Goal: Task Accomplishment & Management: Use online tool/utility

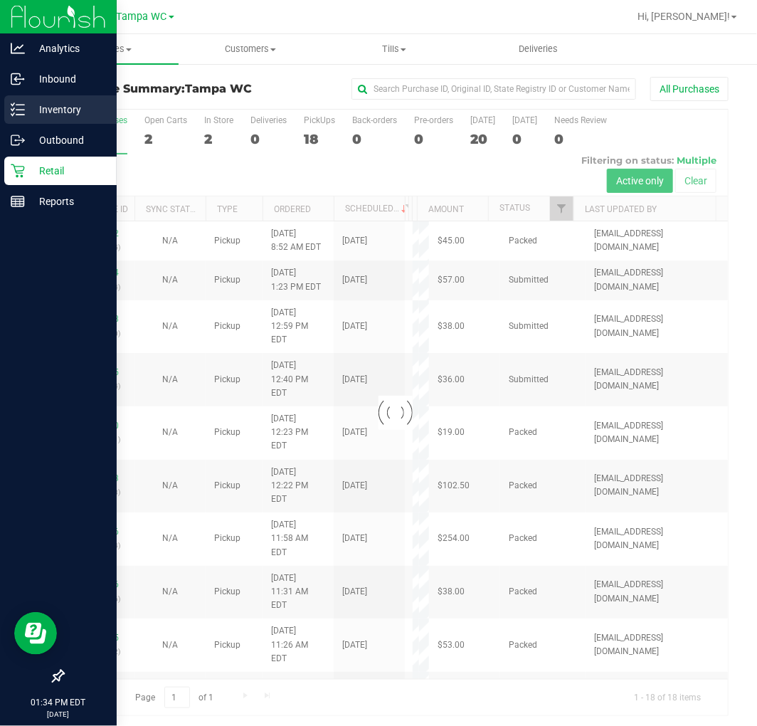
scroll to position [4, 0]
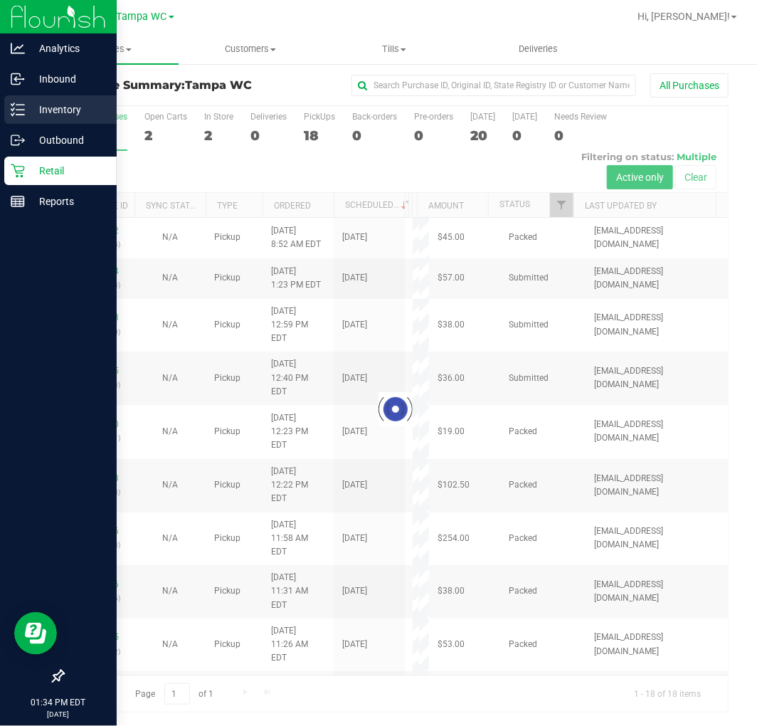
click at [12, 115] on icon at bounding box center [12, 114] width 3 height 2
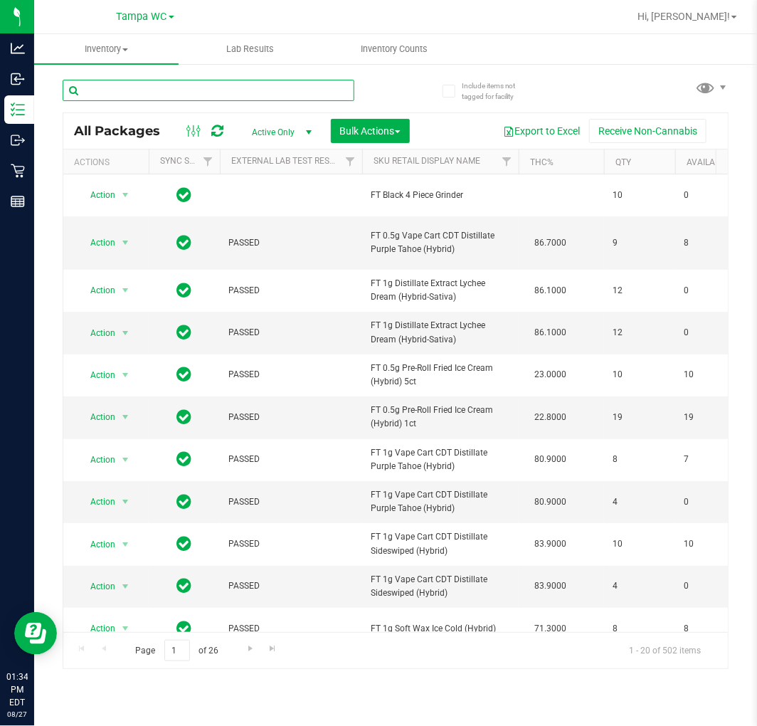
click at [243, 83] on input "text" at bounding box center [209, 90] width 292 height 21
type input "TANGERINE"
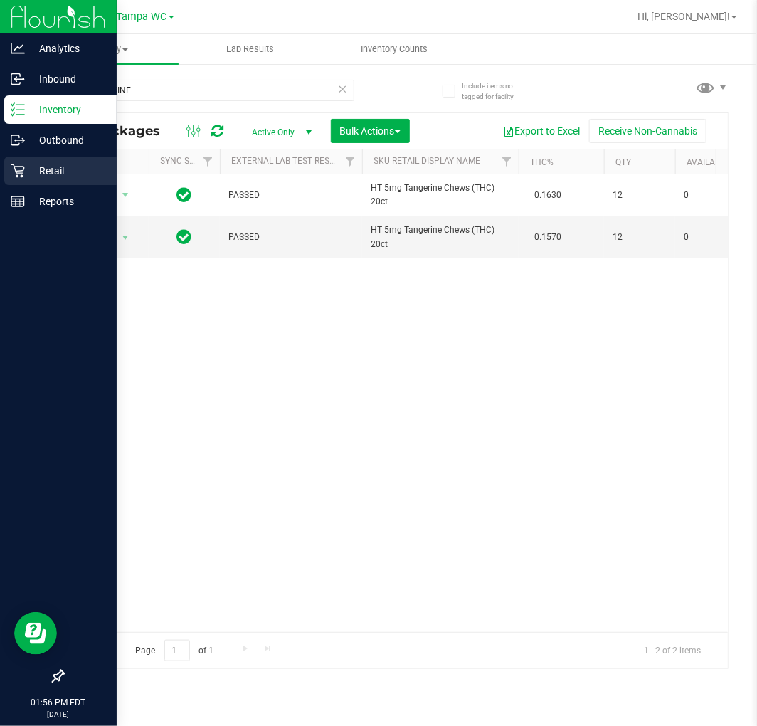
click at [19, 173] on icon at bounding box center [18, 171] width 14 height 14
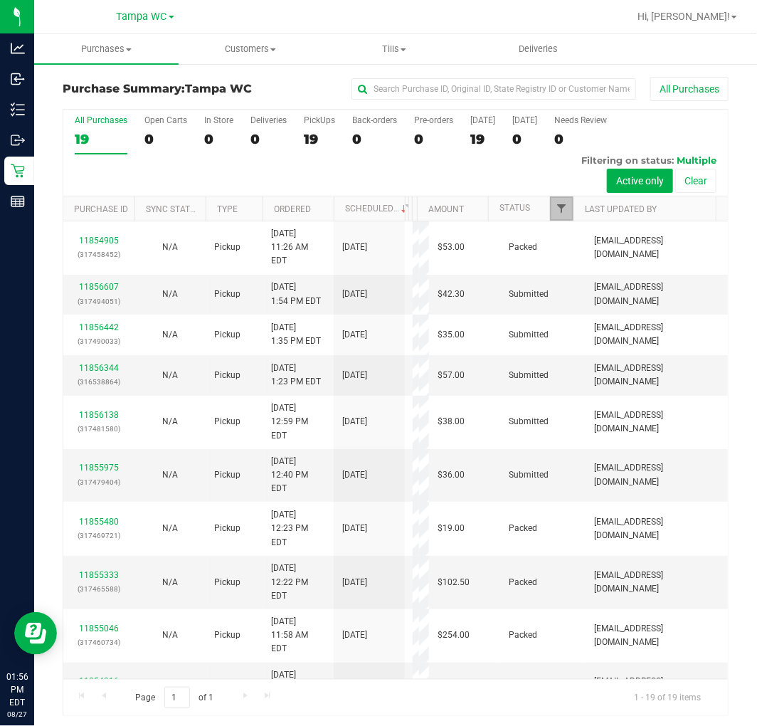
click at [556, 208] on span "Filter" at bounding box center [561, 208] width 11 height 11
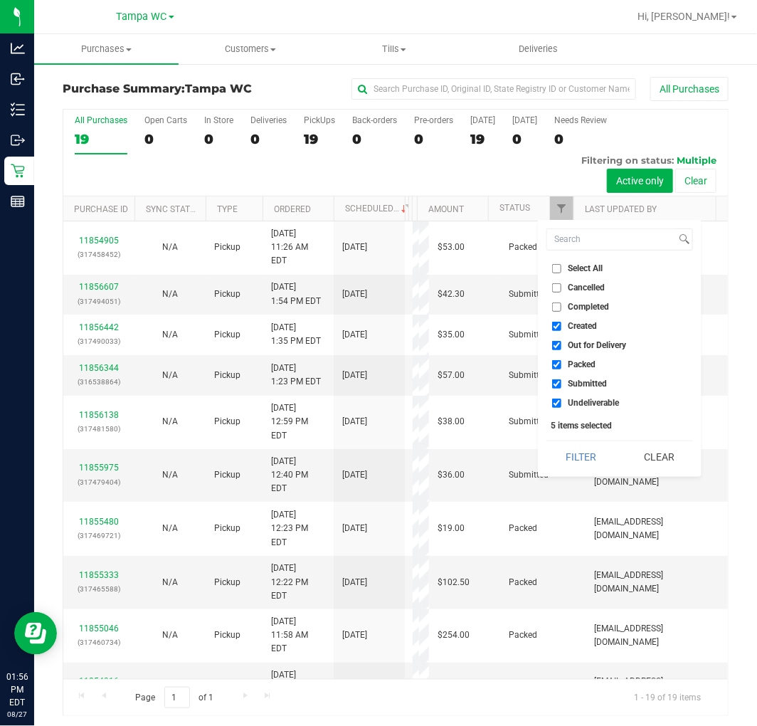
click at [557, 330] on input "Created" at bounding box center [556, 326] width 9 height 9
checkbox input "false"
click at [557, 345] on input "Out for Delivery" at bounding box center [556, 345] width 9 height 9
checkbox input "false"
click at [556, 365] on input "Packed" at bounding box center [556, 364] width 9 height 9
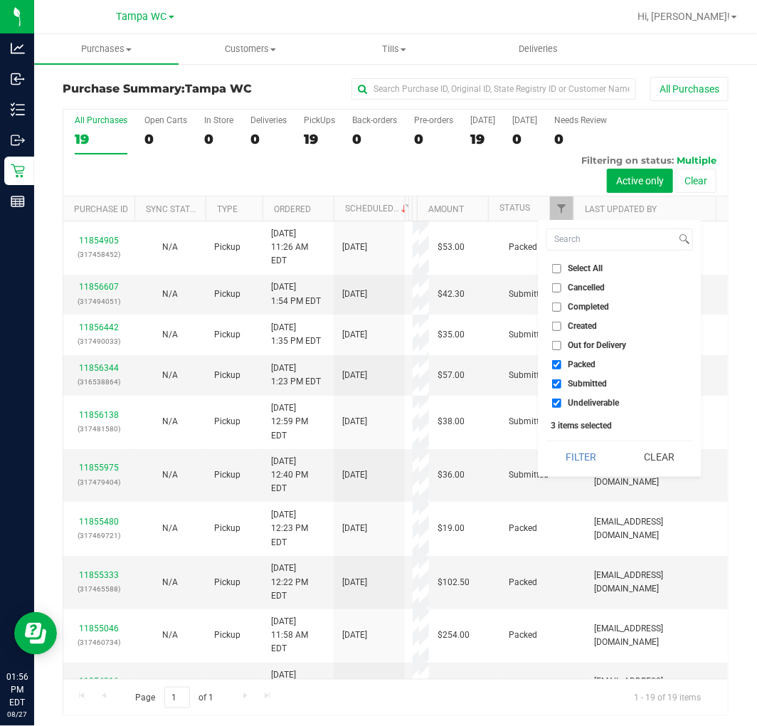
checkbox input "false"
click at [557, 403] on input "Undeliverable" at bounding box center [556, 403] width 9 height 9
checkbox input "false"
click at [586, 456] on button "Filter" at bounding box center [581, 456] width 68 height 31
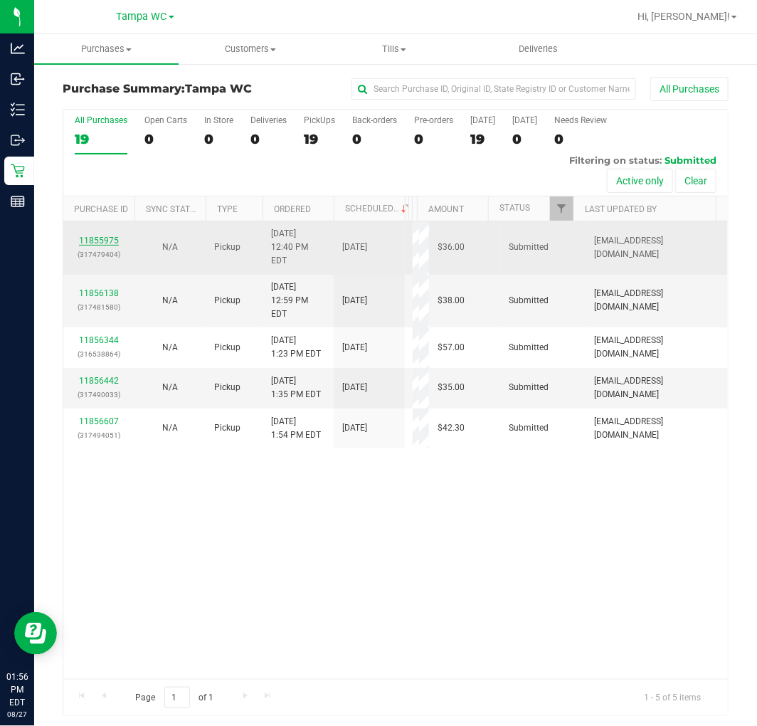
click at [93, 236] on link "11855975" at bounding box center [99, 241] width 40 height 10
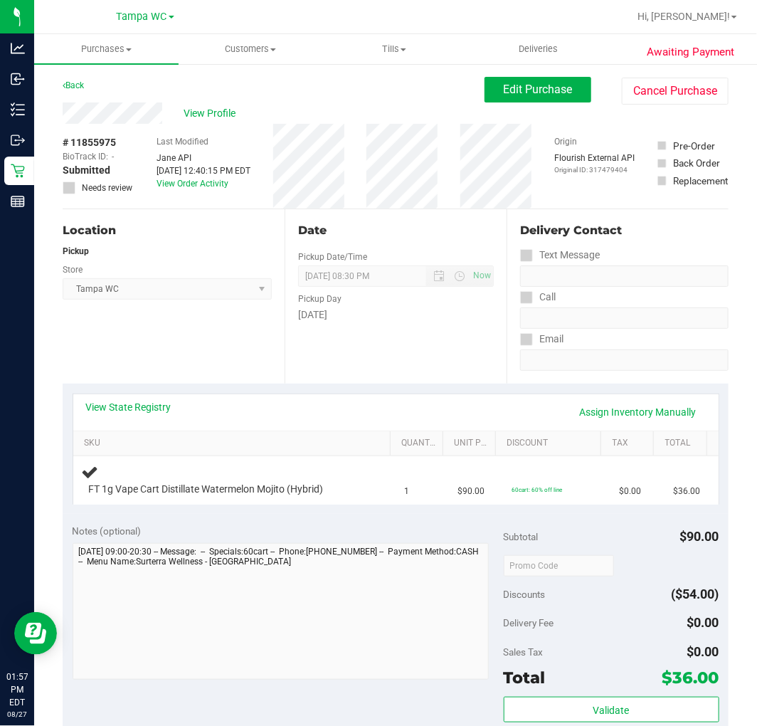
click at [389, 396] on div "View State Registry Assign Inventory Manually" at bounding box center [396, 412] width 646 height 36
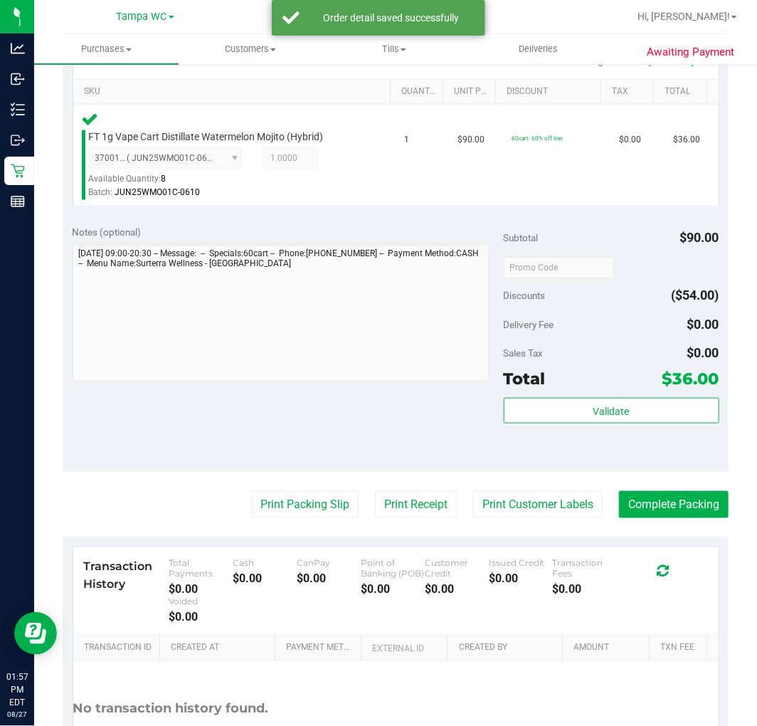
scroll to position [393, 0]
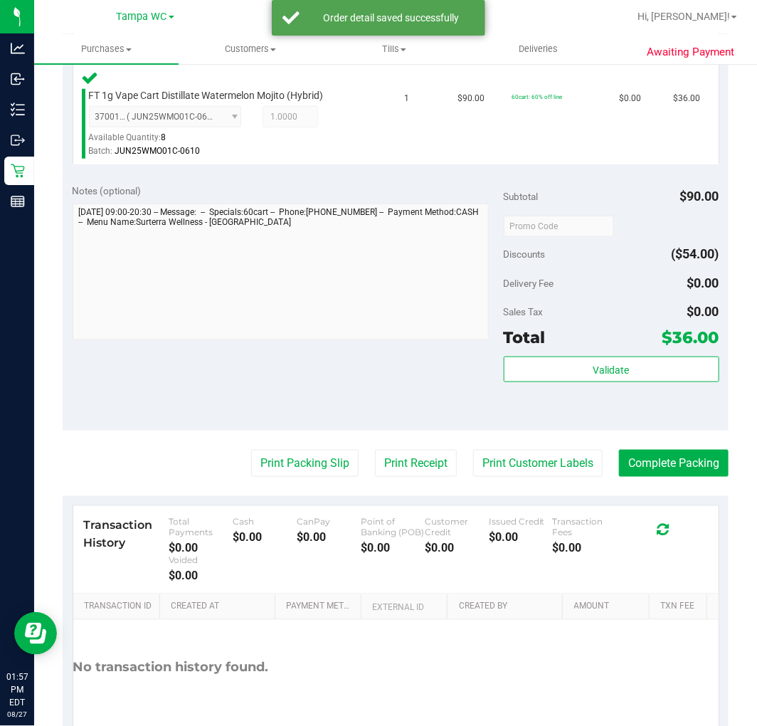
click at [625, 409] on div "Validate" at bounding box center [612, 389] width 216 height 64
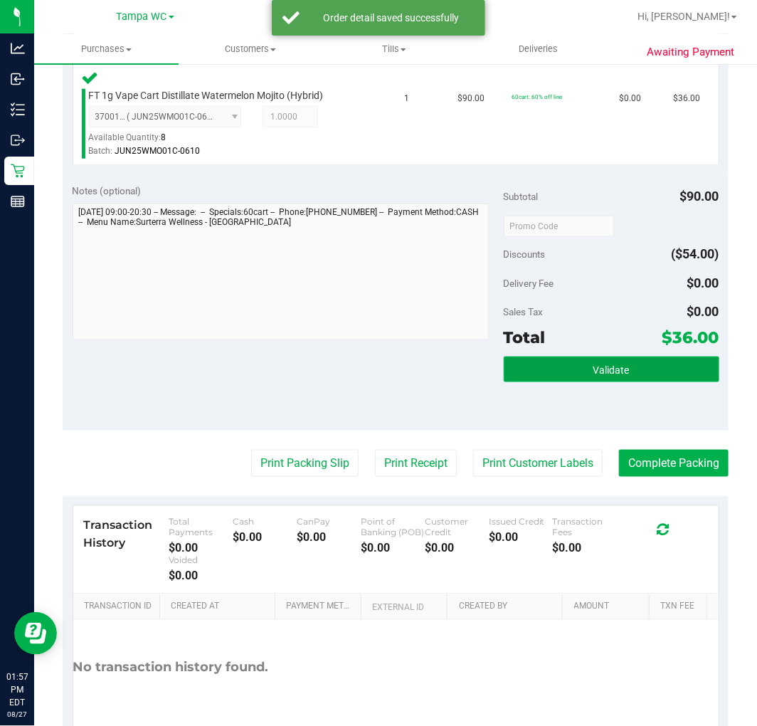
click at [620, 357] on button "Validate" at bounding box center [612, 370] width 216 height 26
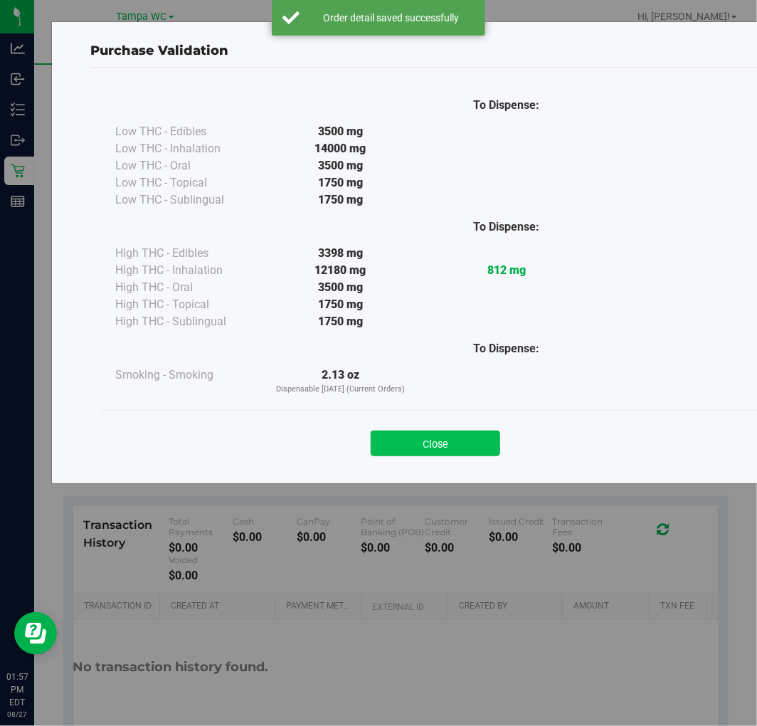
click at [416, 453] on button "Close" at bounding box center [436, 444] width 130 height 26
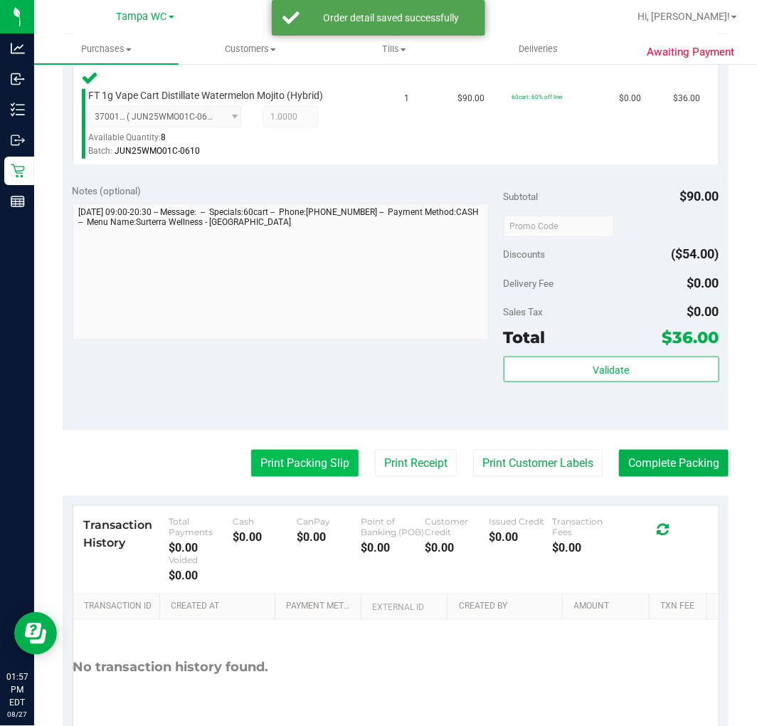
click at [314, 450] on button "Print Packing Slip" at bounding box center [304, 463] width 107 height 27
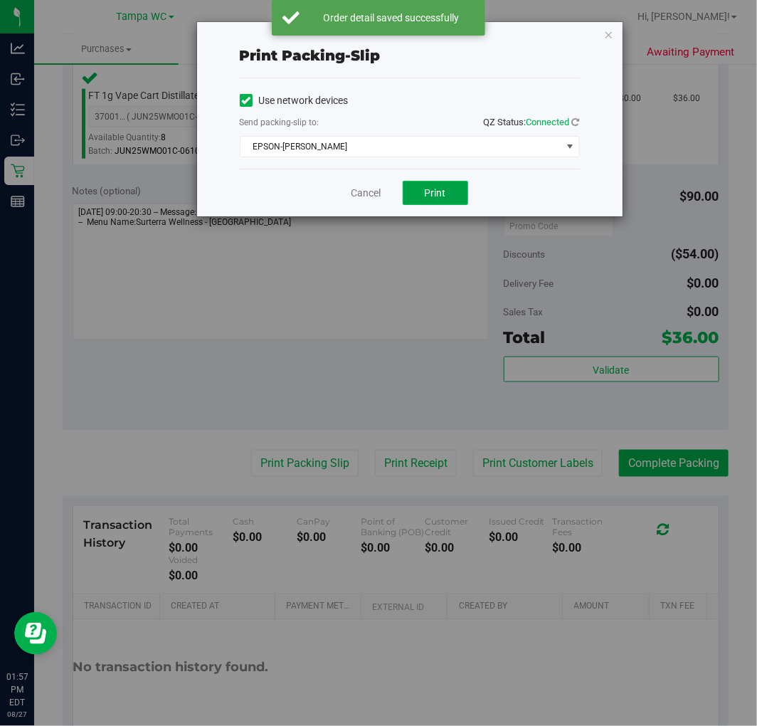
click at [453, 190] on button "Print" at bounding box center [435, 193] width 65 height 24
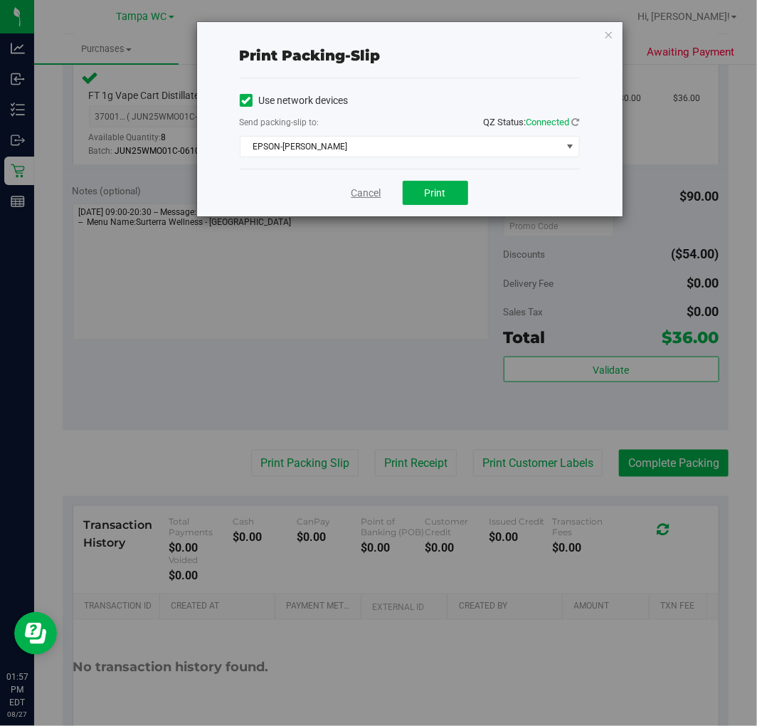
click at [379, 189] on link "Cancel" at bounding box center [367, 193] width 30 height 15
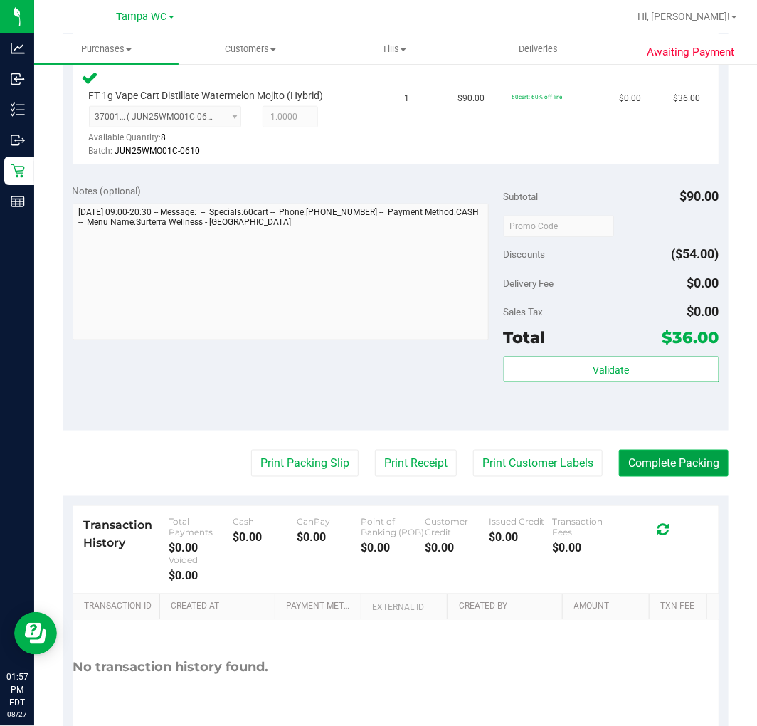
click at [673, 463] on button "Complete Packing" at bounding box center [674, 463] width 110 height 27
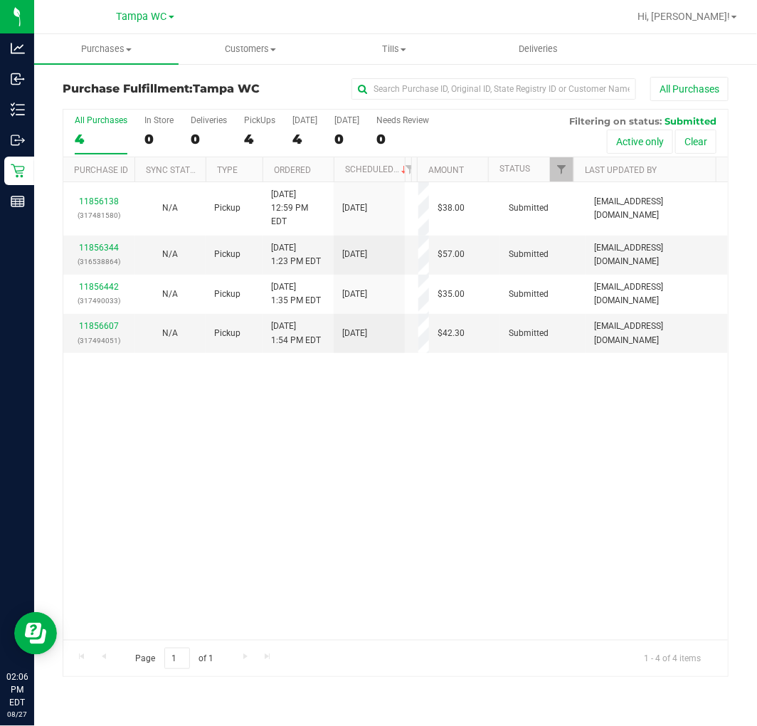
click at [371, 536] on div "11856138 (317481580) N/A Pickup 8/27/2025 12:59 PM EDT 8/27/2025 $38.00 Submitt…" at bounding box center [395, 411] width 665 height 458
click at [108, 241] on div "11856344 (316538864)" at bounding box center [99, 254] width 54 height 27
click at [103, 243] on link "11856344" at bounding box center [99, 248] width 40 height 10
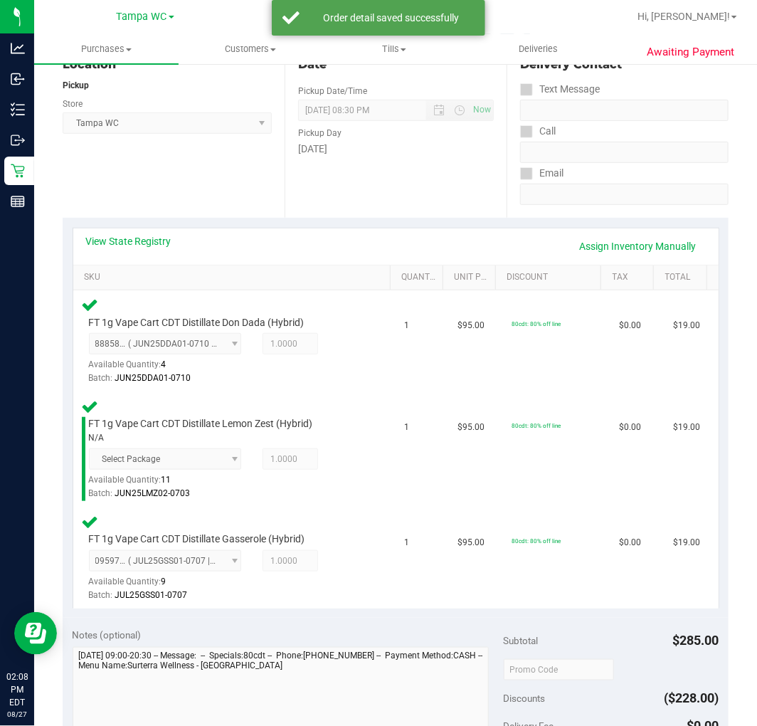
scroll to position [553, 0]
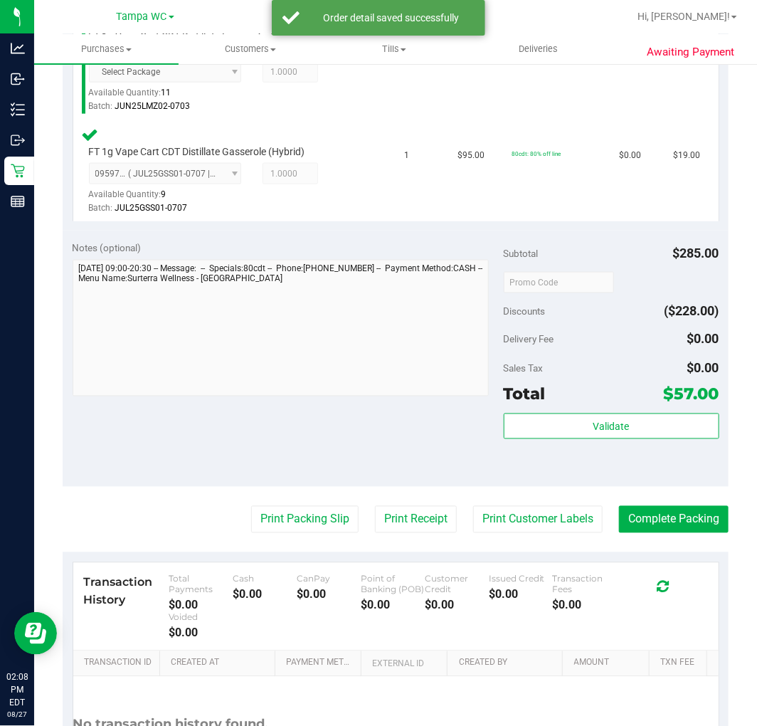
click at [539, 404] on div "Subtotal $285.00 Discounts ($228.00) Delivery Fee $0.00 Sales Tax $0.00 Total $…" at bounding box center [612, 359] width 216 height 237
click at [544, 410] on div "Subtotal $285.00 Discounts ($228.00) Delivery Fee $0.00 Sales Tax $0.00 Total $…" at bounding box center [612, 359] width 216 height 237
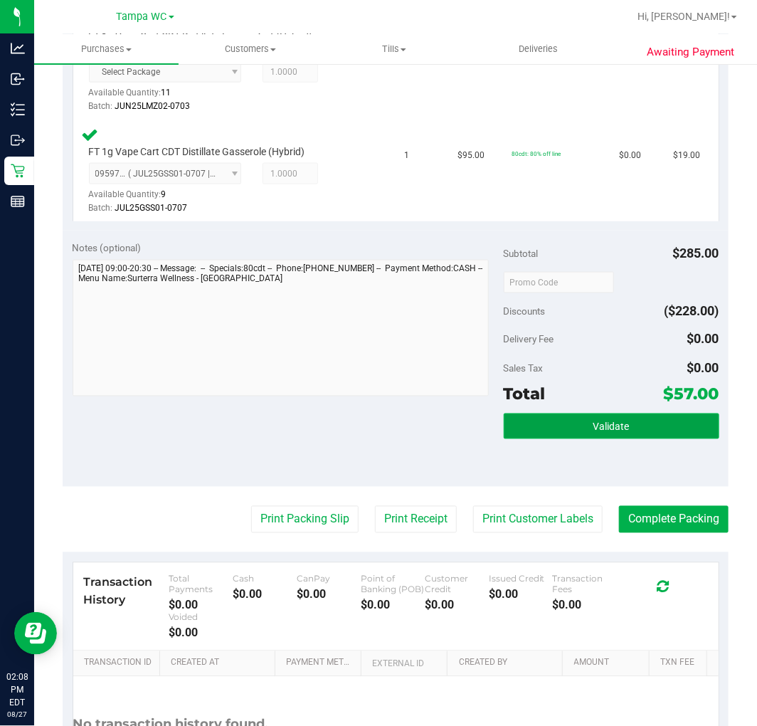
click at [552, 416] on button "Validate" at bounding box center [612, 427] width 216 height 26
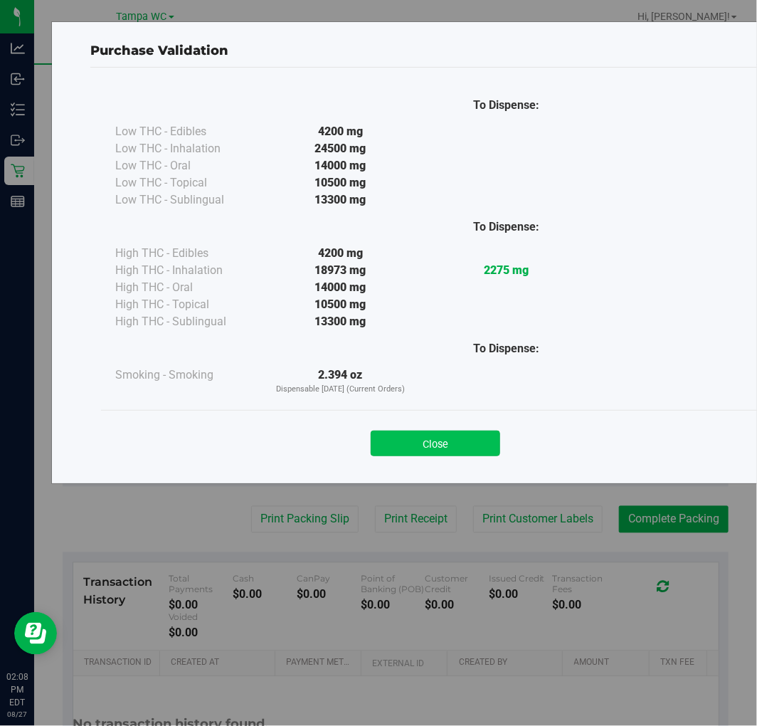
click at [424, 436] on button "Close" at bounding box center [436, 444] width 130 height 26
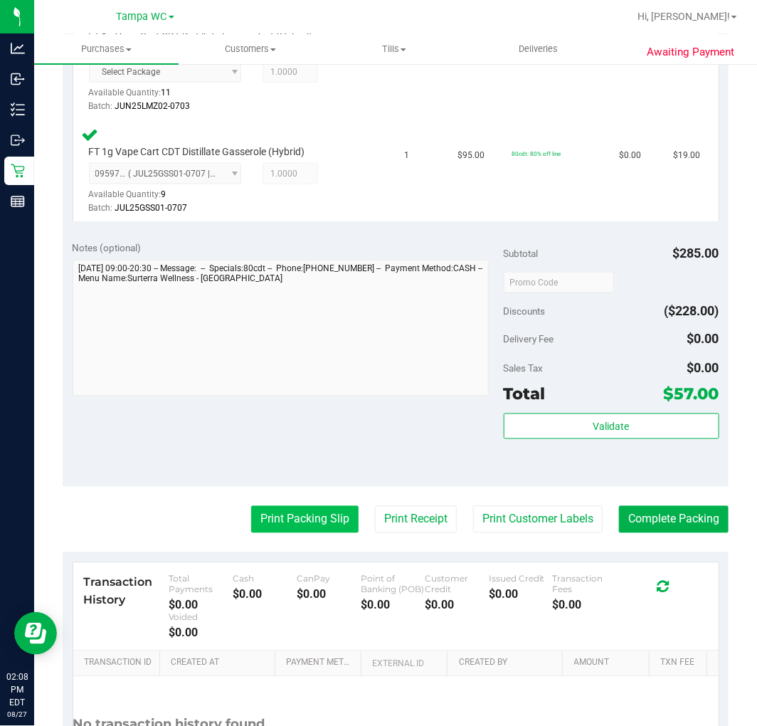
click at [274, 515] on button "Print Packing Slip" at bounding box center [304, 519] width 107 height 27
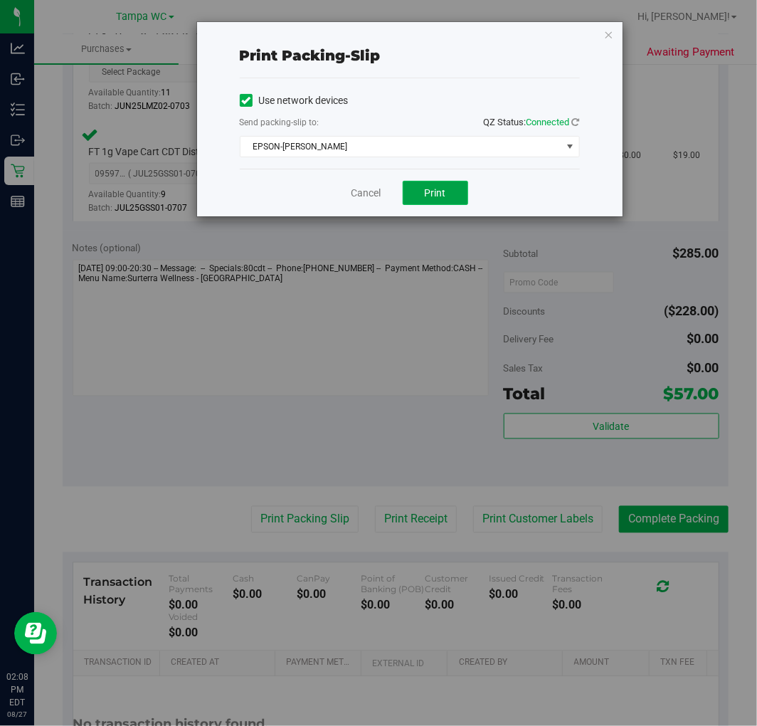
click at [421, 187] on button "Print" at bounding box center [435, 193] width 65 height 24
click at [356, 193] on link "Cancel" at bounding box center [367, 193] width 30 height 15
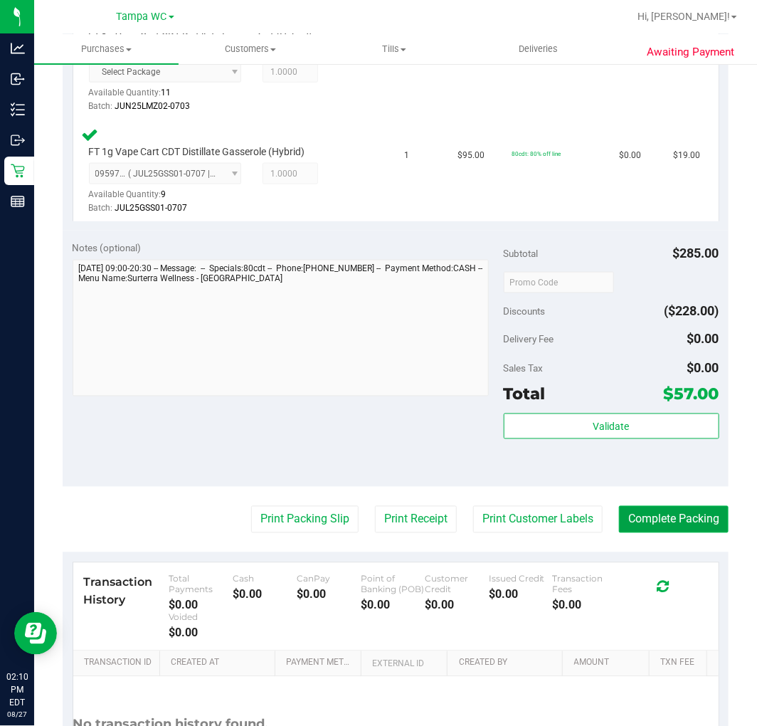
click at [649, 515] on button "Complete Packing" at bounding box center [674, 519] width 110 height 27
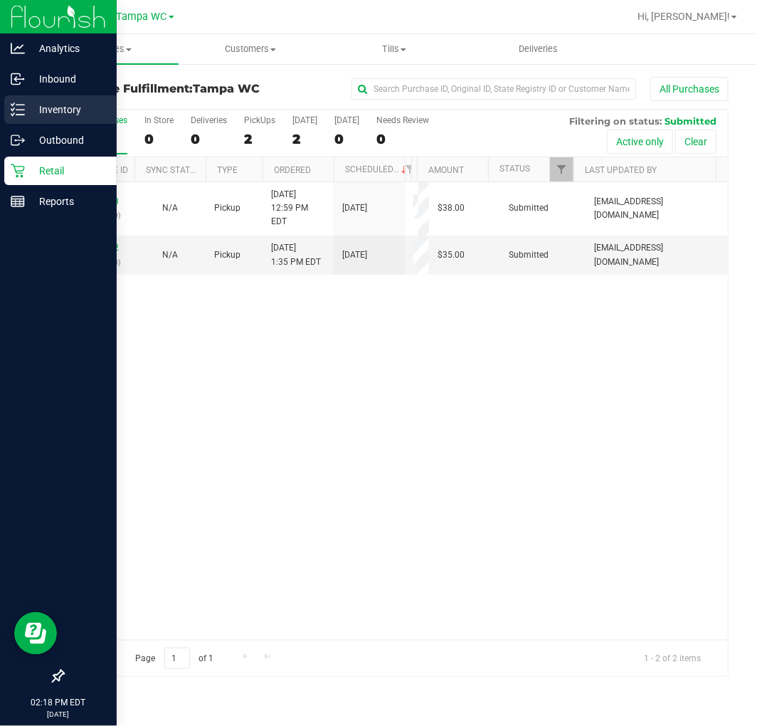
click at [19, 103] on icon at bounding box center [18, 110] width 14 height 14
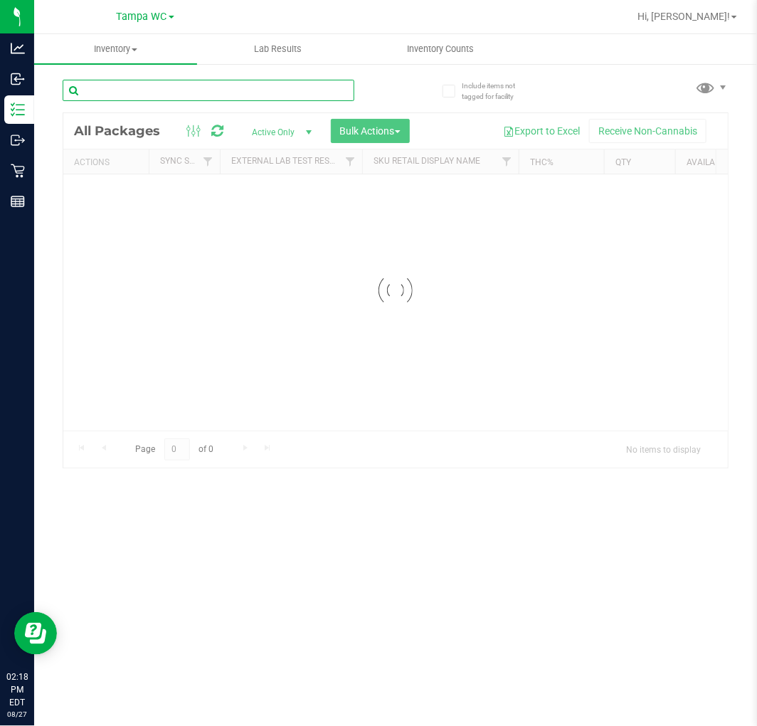
click at [256, 82] on div "Inventory All packages All inventory Waste log Create inventory Lab Results Inv…" at bounding box center [395, 380] width 723 height 692
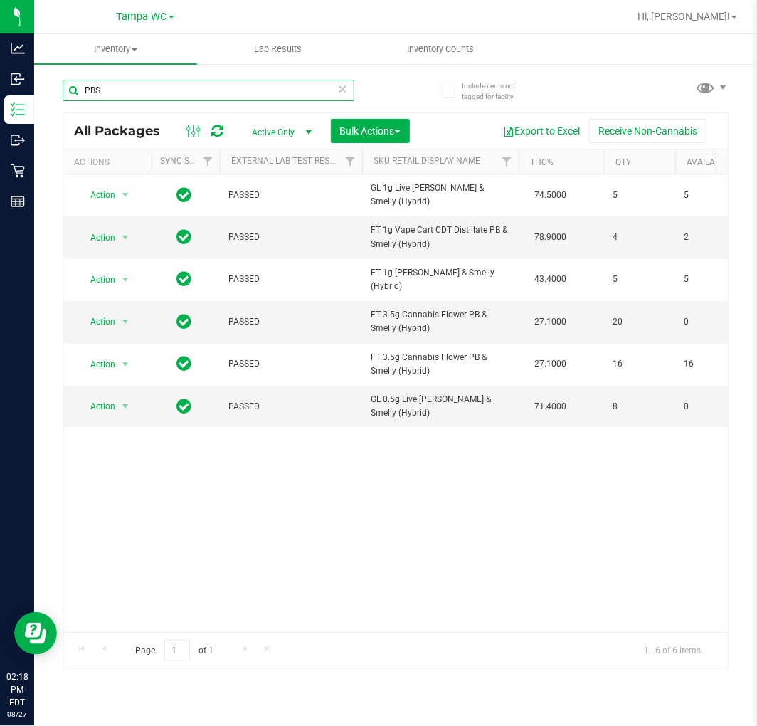
type input "PBS"
click at [298, 478] on div "Action Action Adjust qty Create package Edit attributes Global inventory Locate…" at bounding box center [395, 403] width 665 height 458
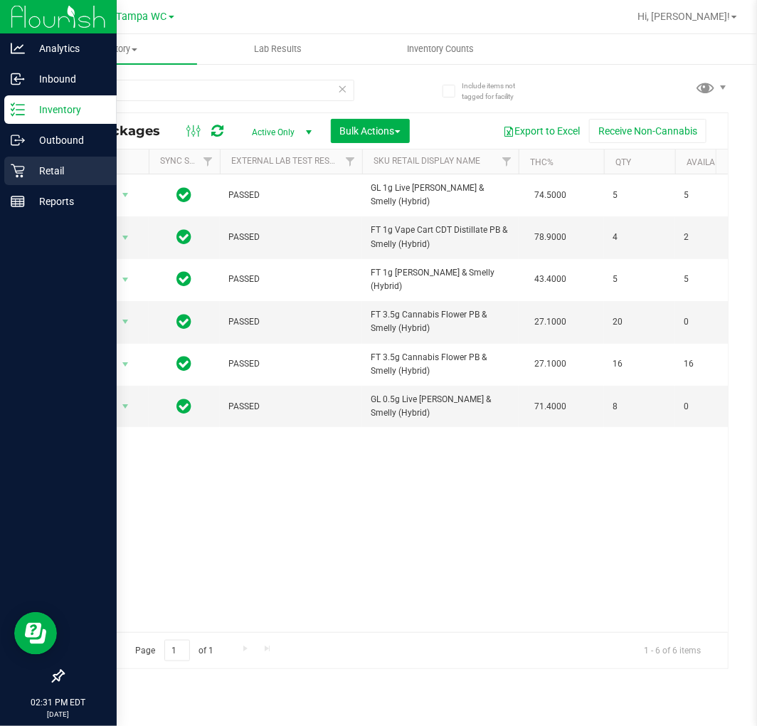
click at [22, 181] on div "Retail" at bounding box center [60, 171] width 112 height 28
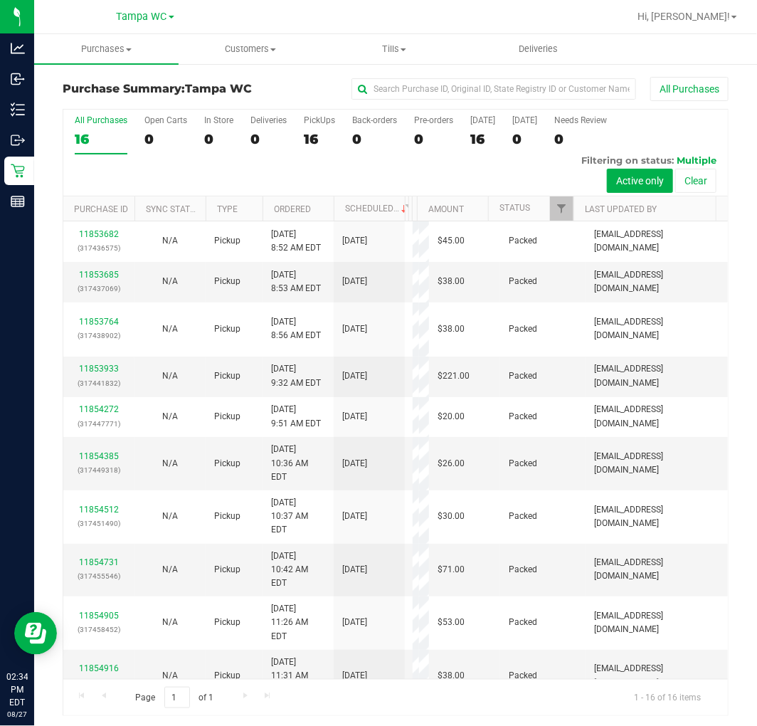
click at [338, 180] on div "All Purchases 16 Open Carts 0 In Store 0 Deliveries 0 PickUps 16 Back-orders 0 …" at bounding box center [395, 153] width 665 height 87
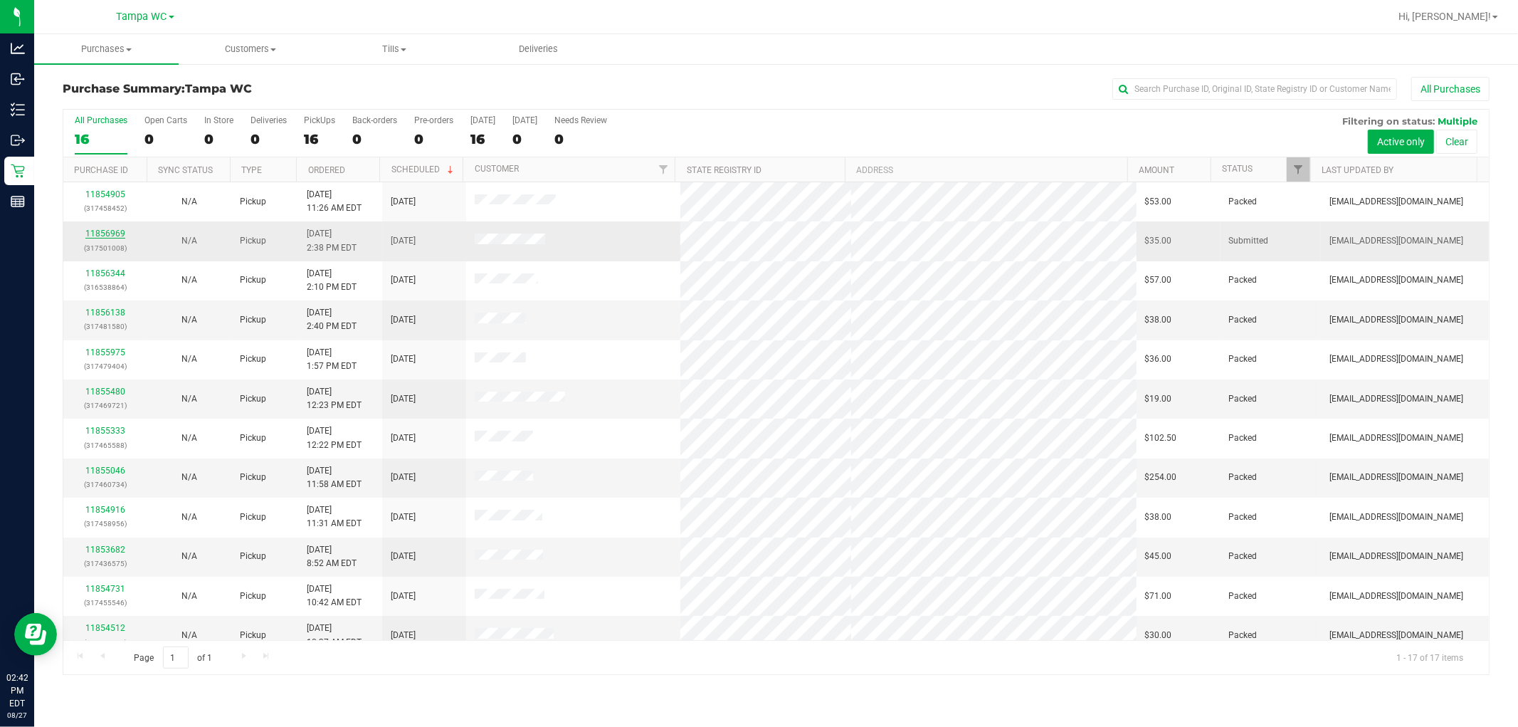
click at [108, 231] on link "11856969" at bounding box center [105, 234] width 40 height 10
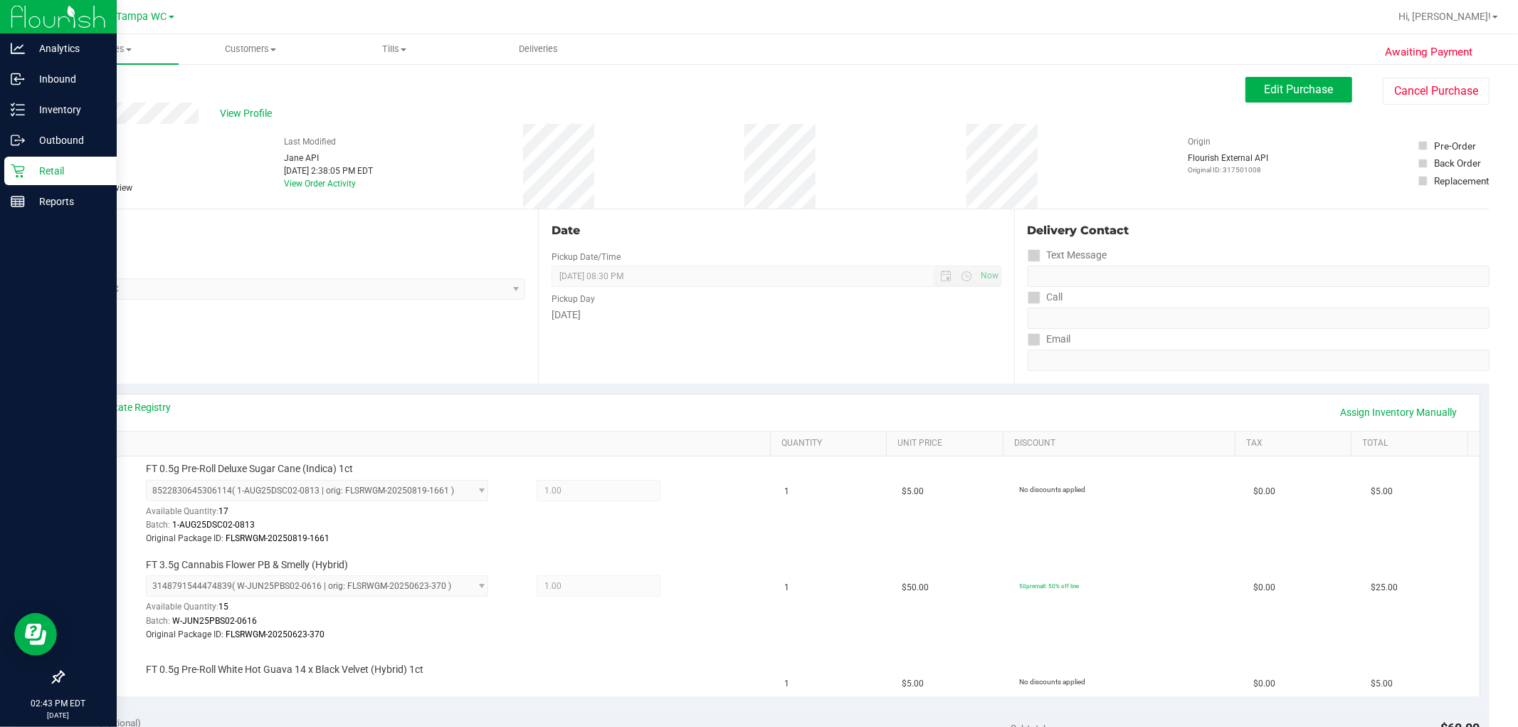
click at [26, 167] on p "Retail" at bounding box center [67, 170] width 85 height 17
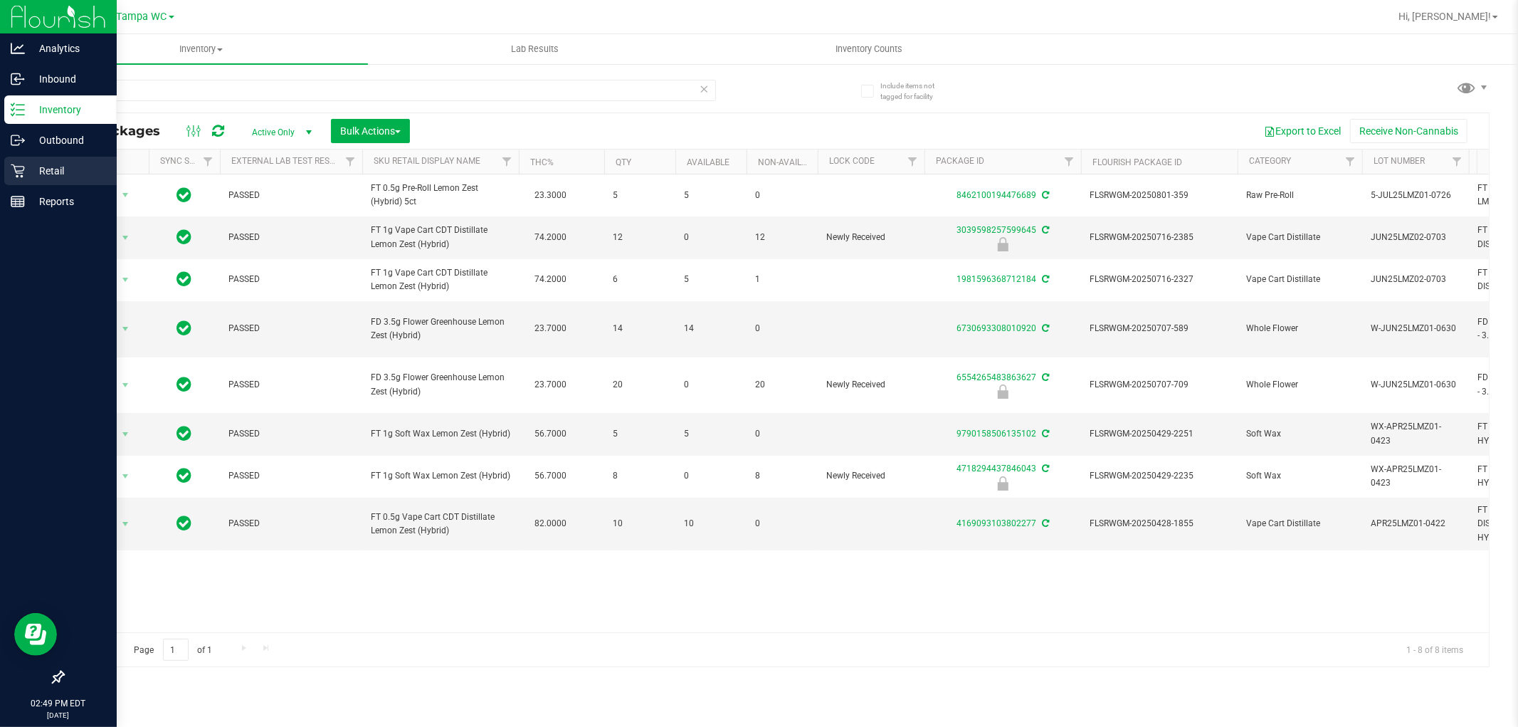
click at [18, 167] on icon at bounding box center [18, 171] width 14 height 14
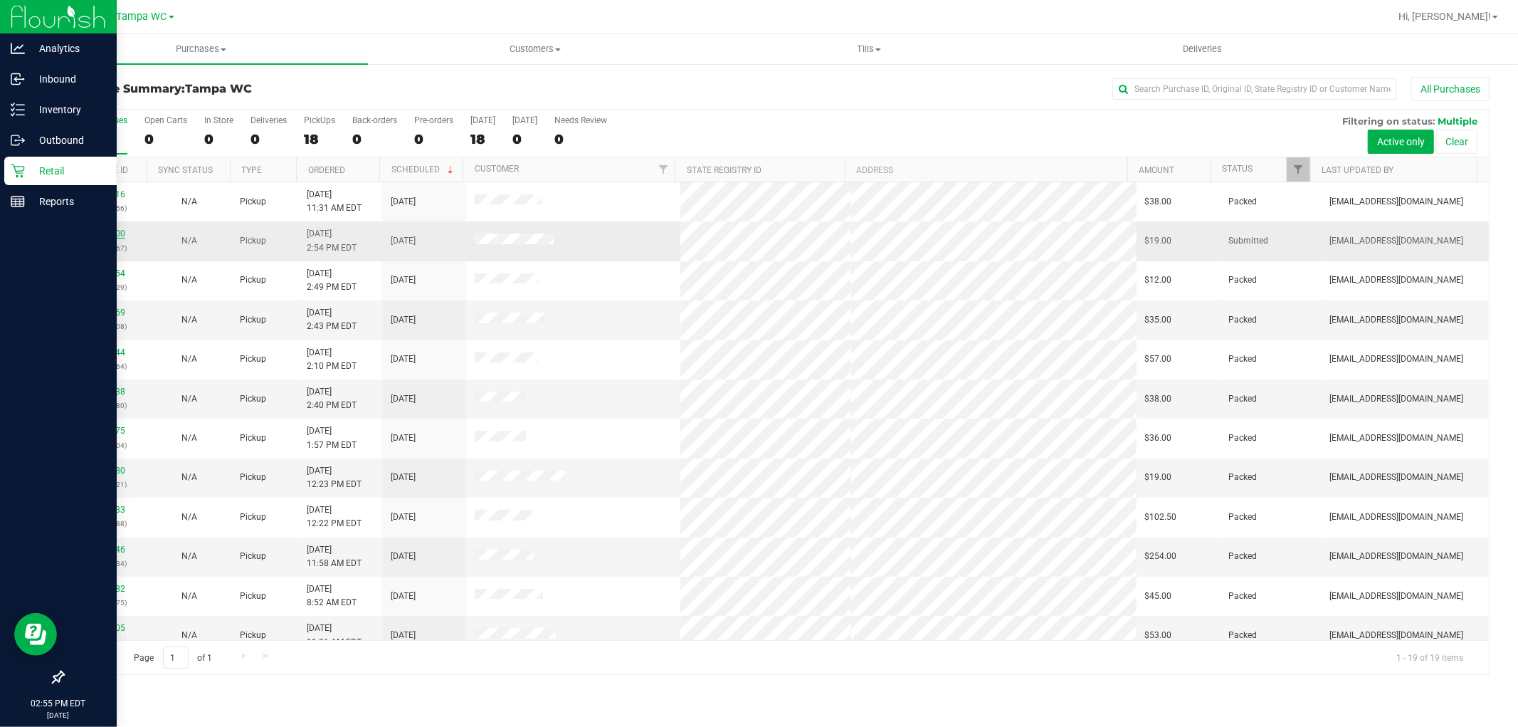
click at [107, 236] on link "11857100" at bounding box center [105, 234] width 40 height 10
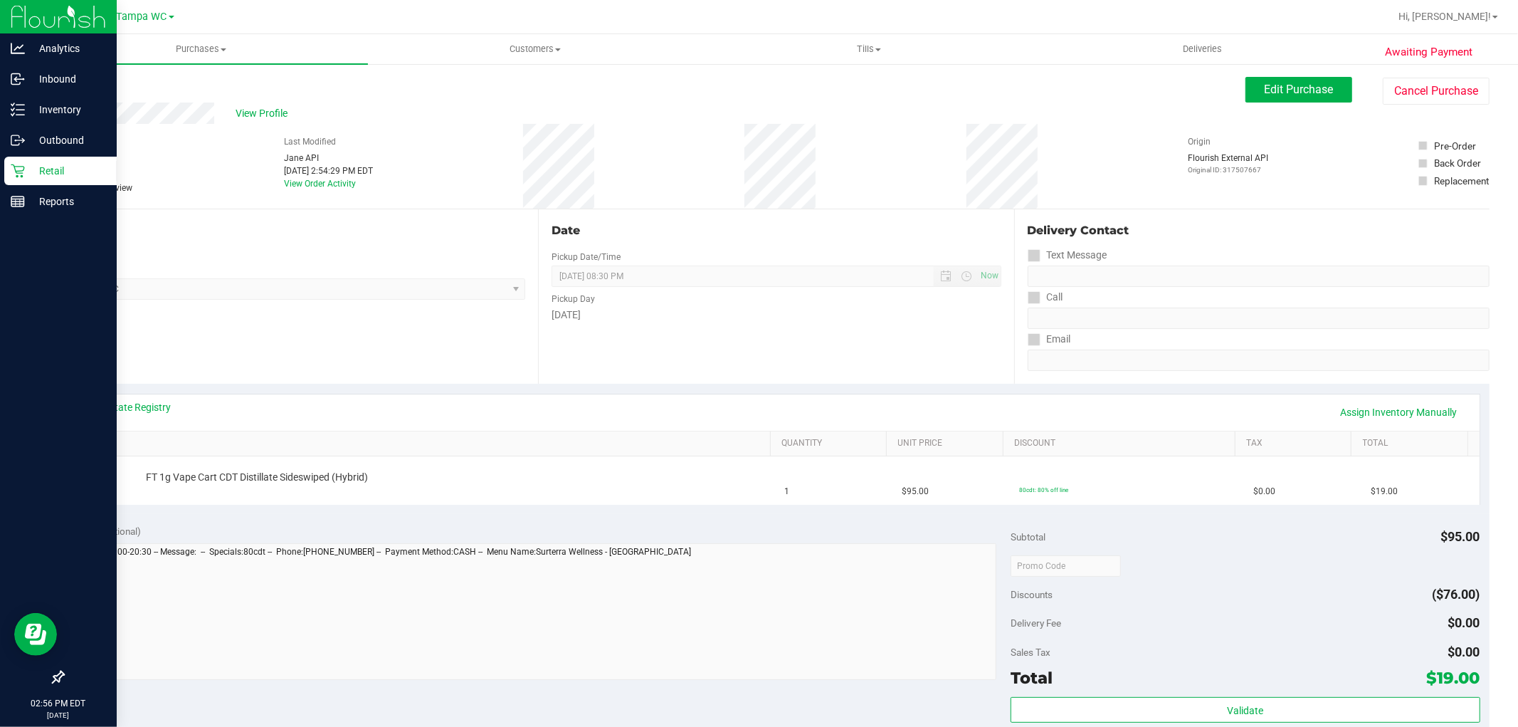
click at [679, 535] on div "Notes (optional)" at bounding box center [542, 531] width 939 height 14
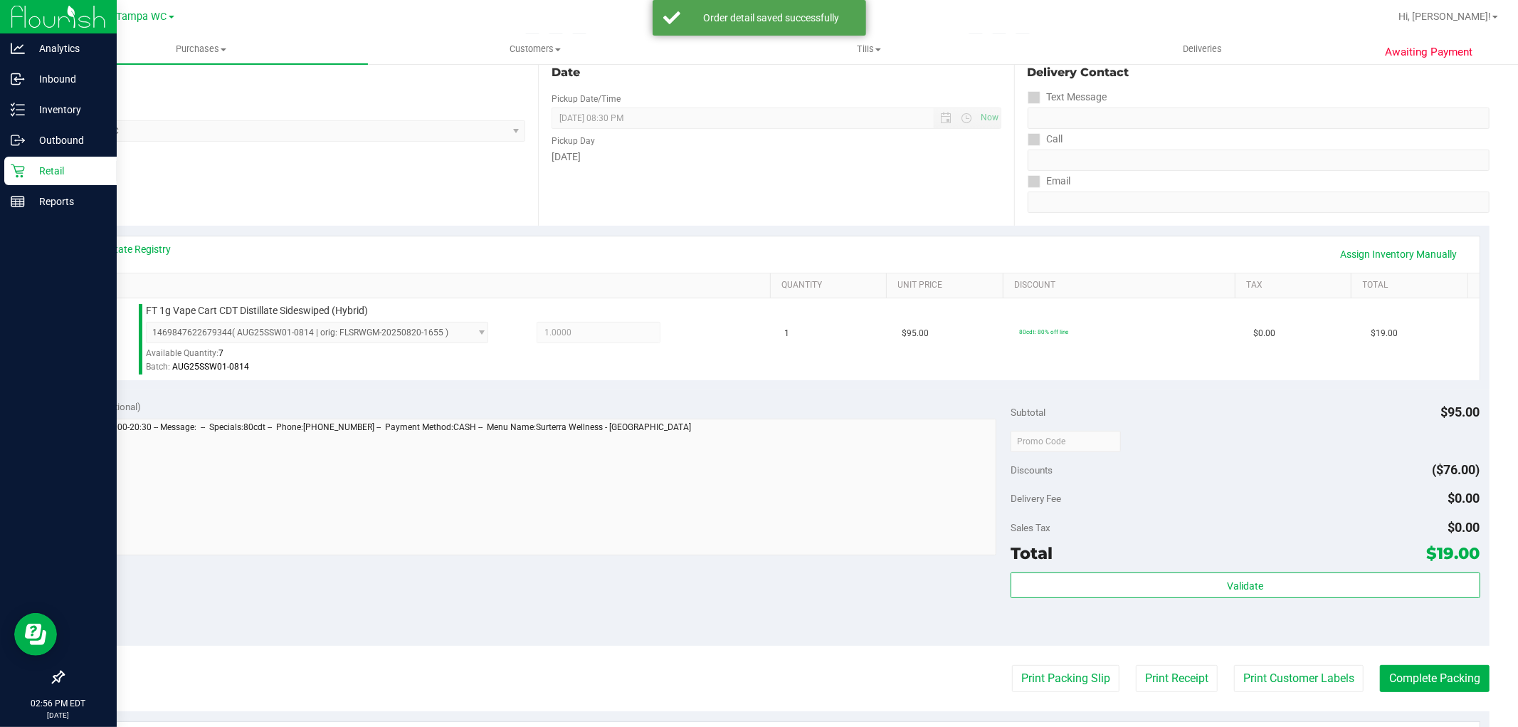
scroll to position [395, 0]
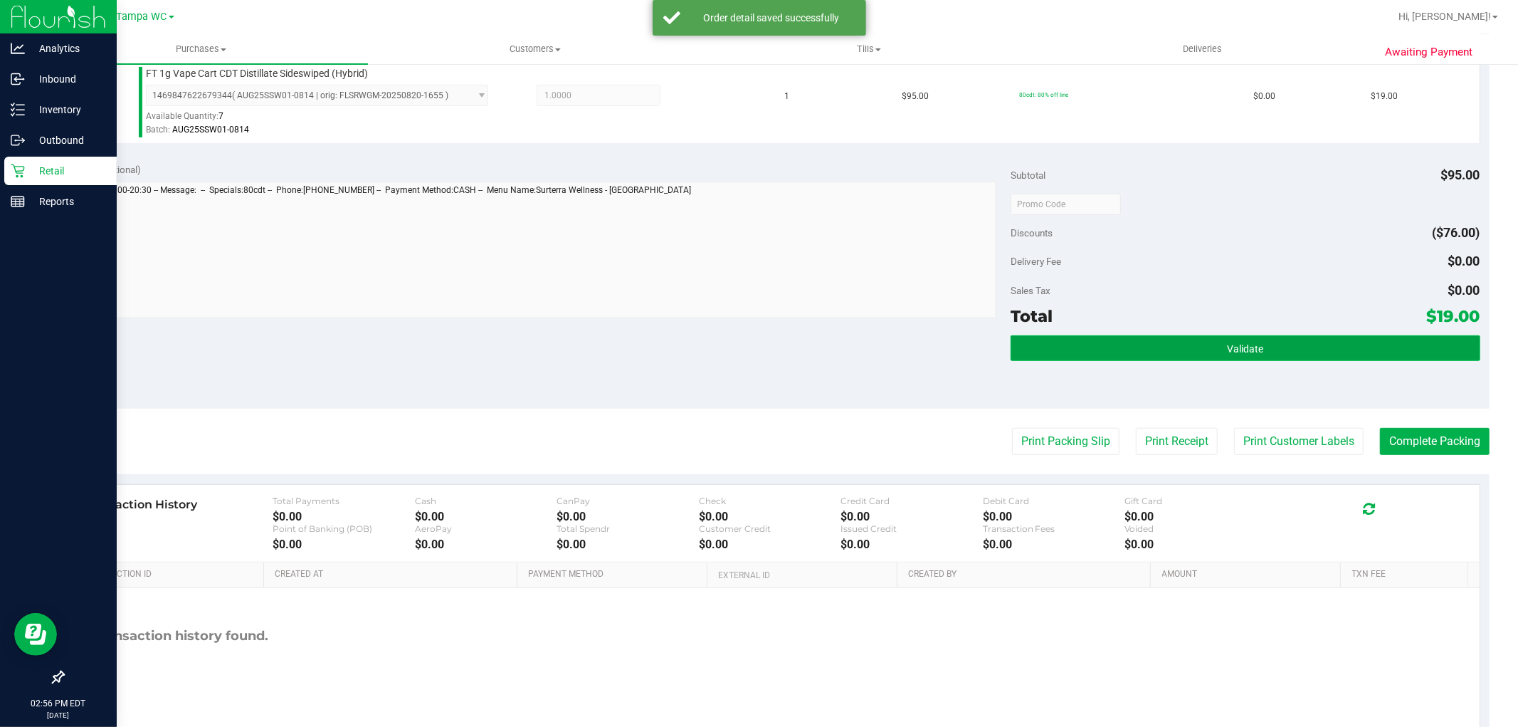
click at [1039, 347] on button "Validate" at bounding box center [1245, 348] width 469 height 26
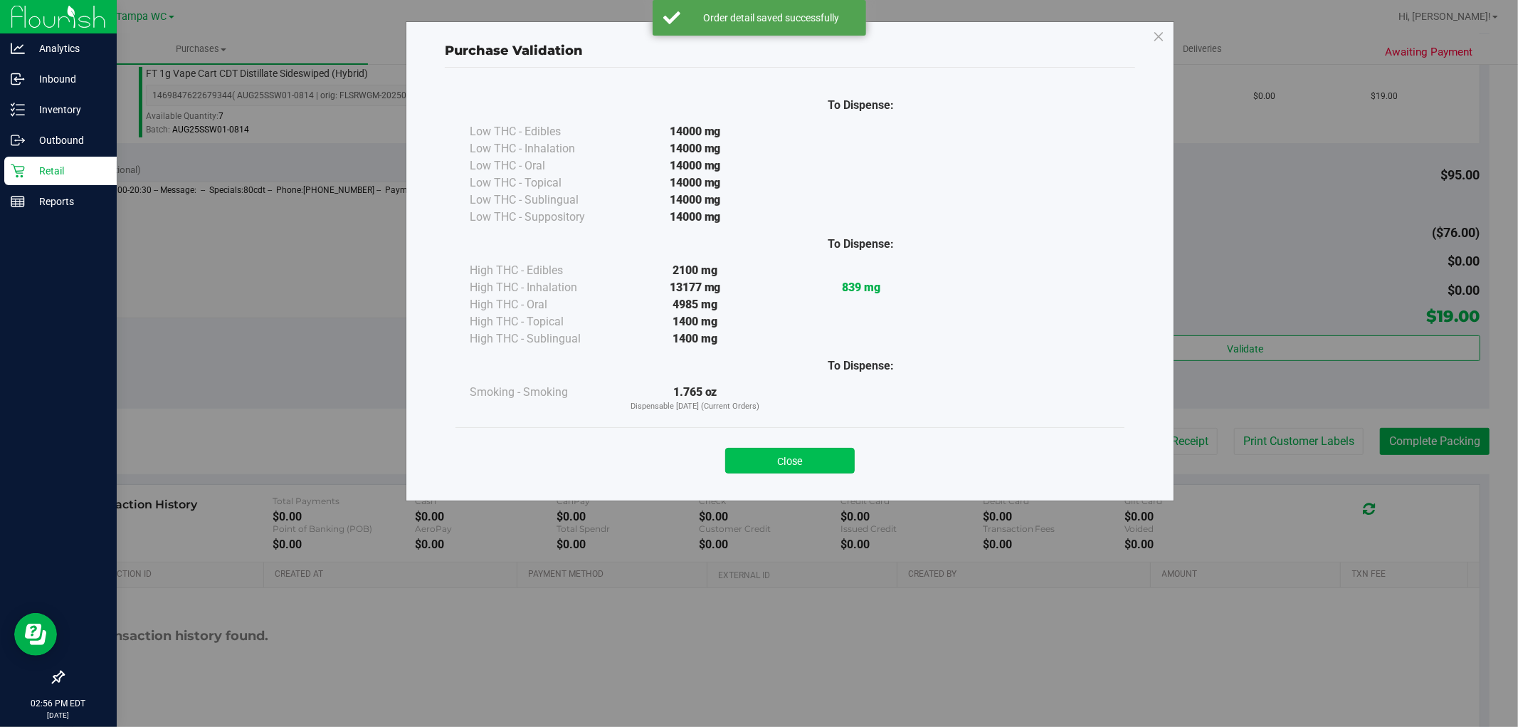
click at [844, 458] on button "Close" at bounding box center [790, 461] width 130 height 26
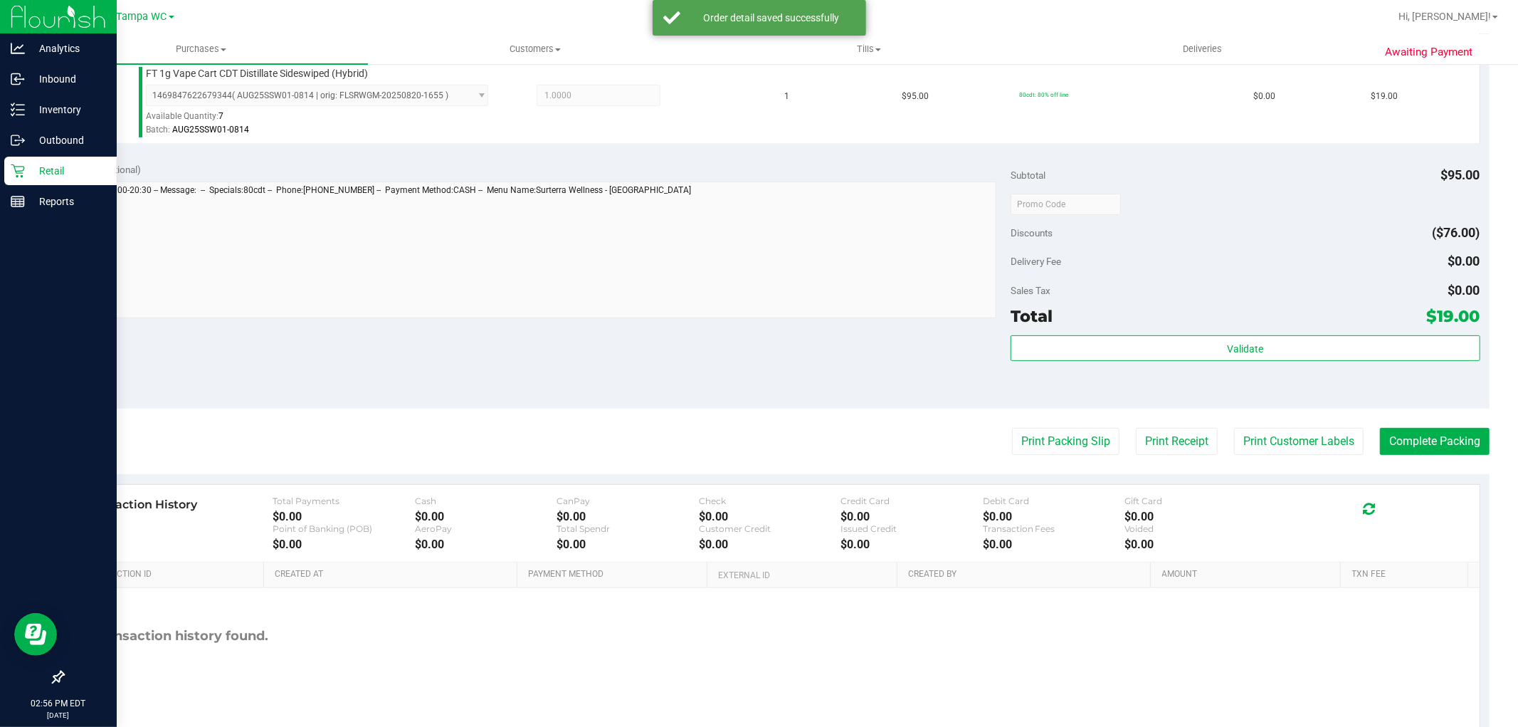
click at [992, 434] on div "Print Packing Slip Print Receipt Print Customer Labels Complete Packing" at bounding box center [776, 441] width 1427 height 27
click at [1012, 436] on button "Print Packing Slip" at bounding box center [1065, 441] width 107 height 27
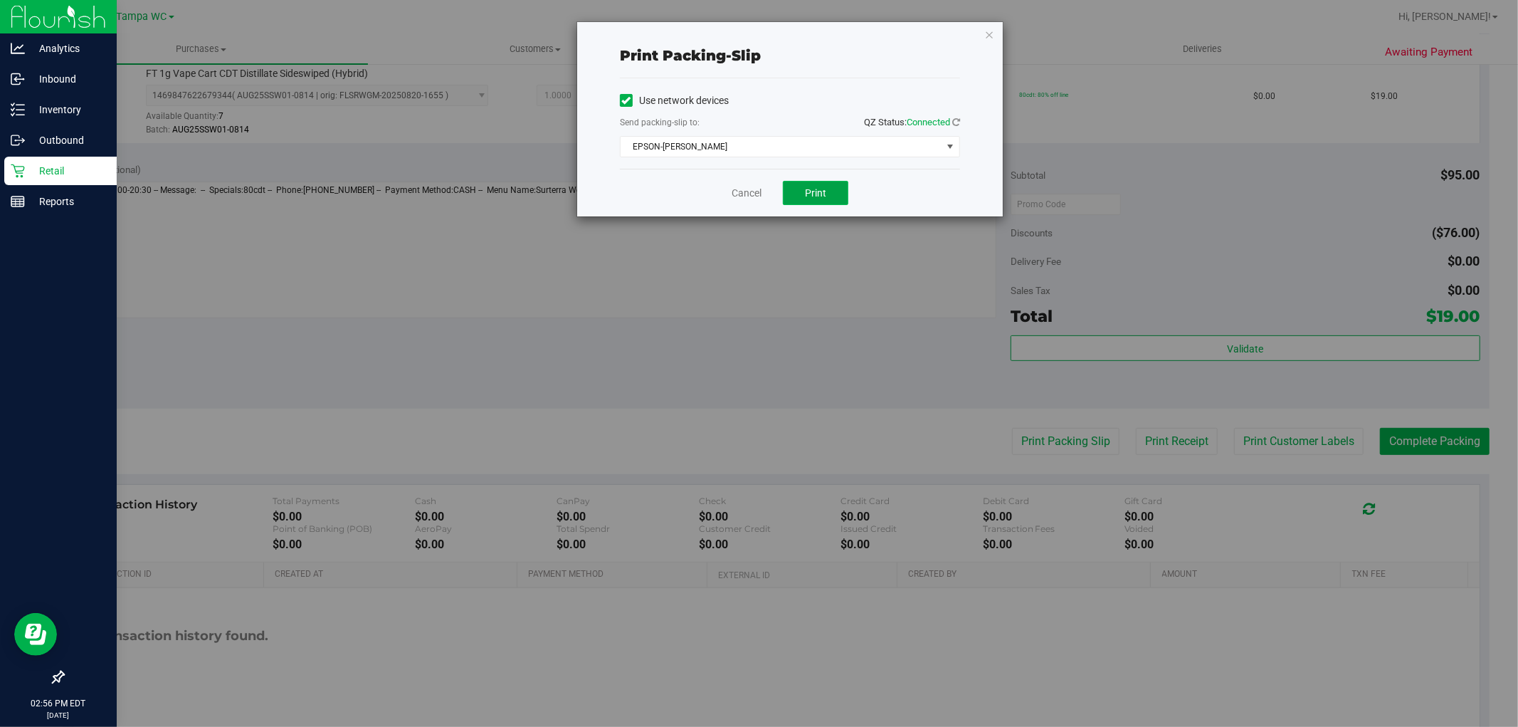
click at [807, 197] on span "Print" at bounding box center [815, 192] width 21 height 11
click at [752, 182] on div "Cancel Print" at bounding box center [790, 193] width 340 height 48
click at [755, 186] on link "Cancel" at bounding box center [747, 193] width 30 height 15
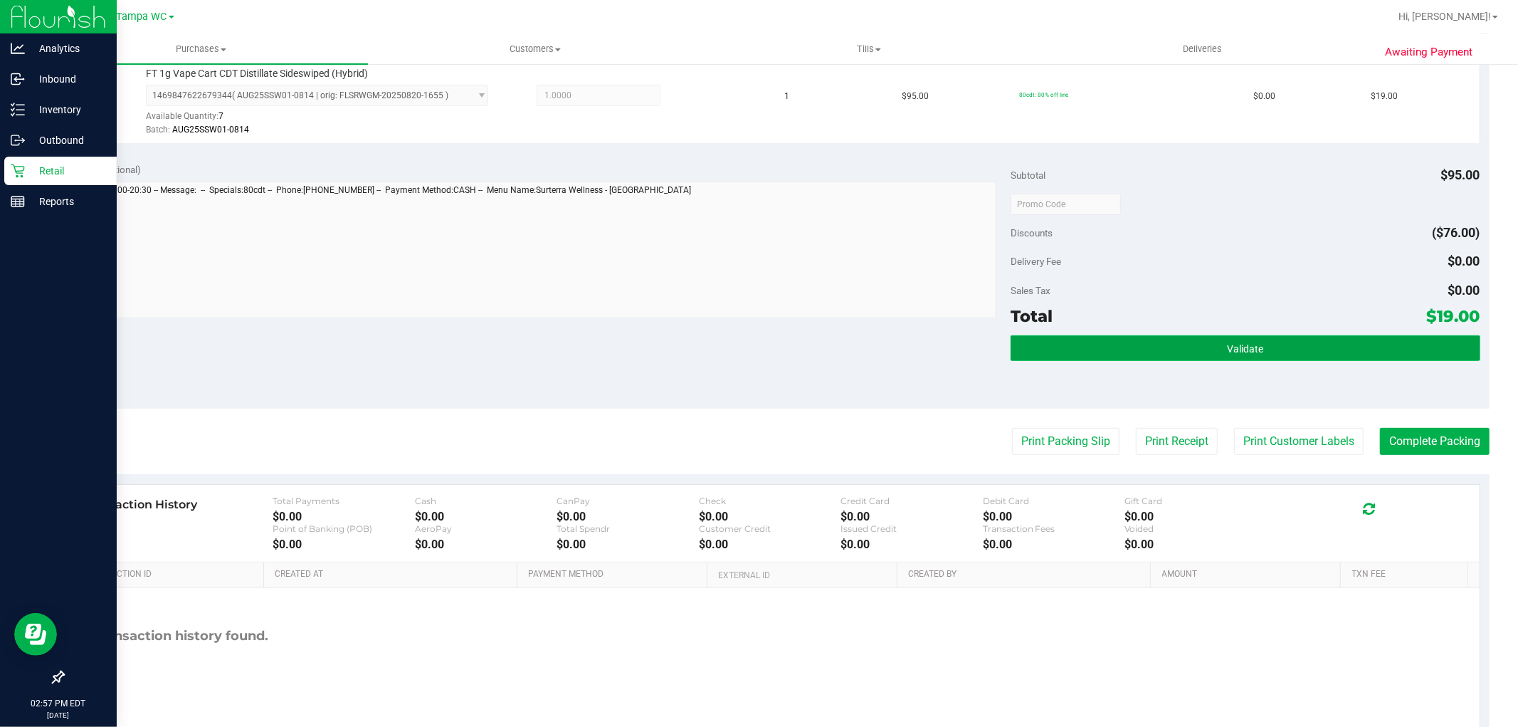
click at [1382, 342] on button "Validate" at bounding box center [1245, 348] width 469 height 26
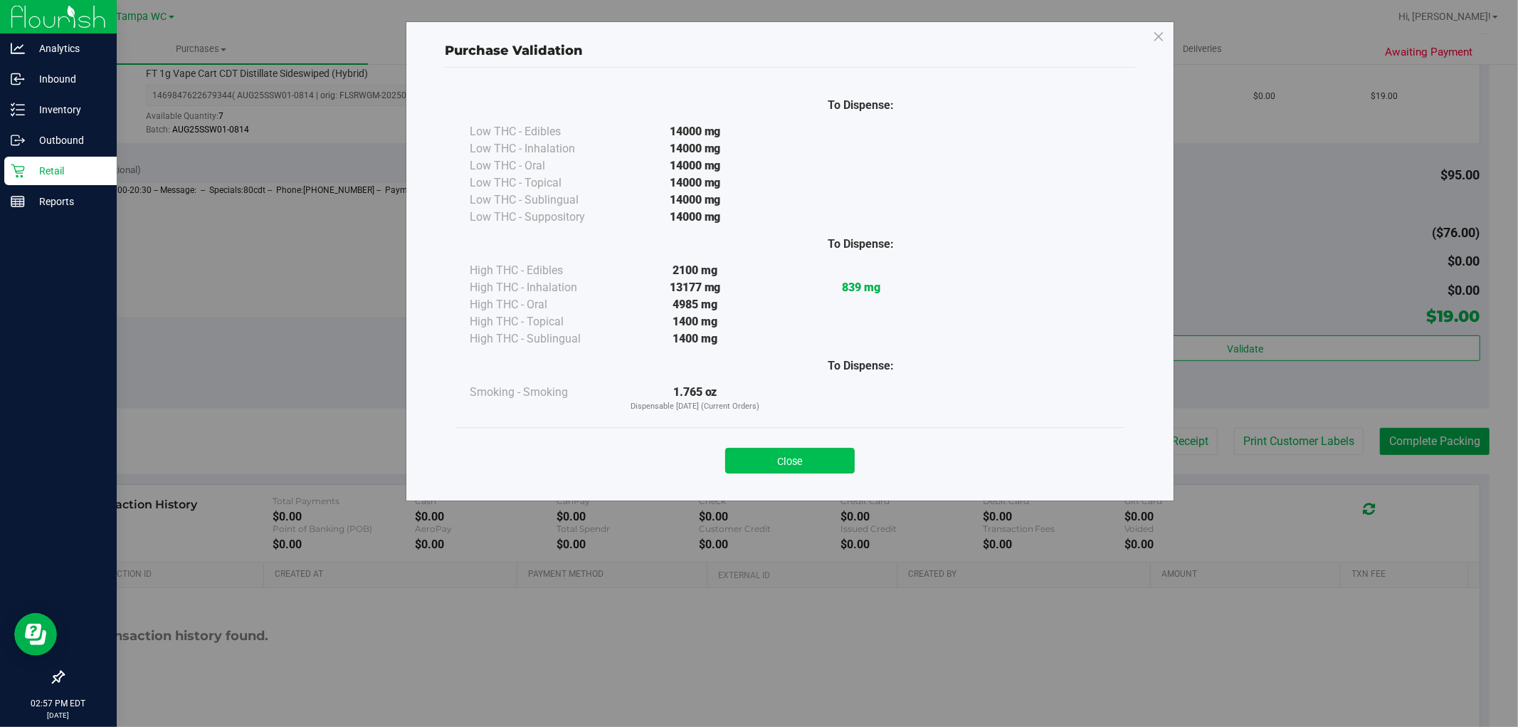
click at [766, 453] on button "Close" at bounding box center [790, 461] width 130 height 26
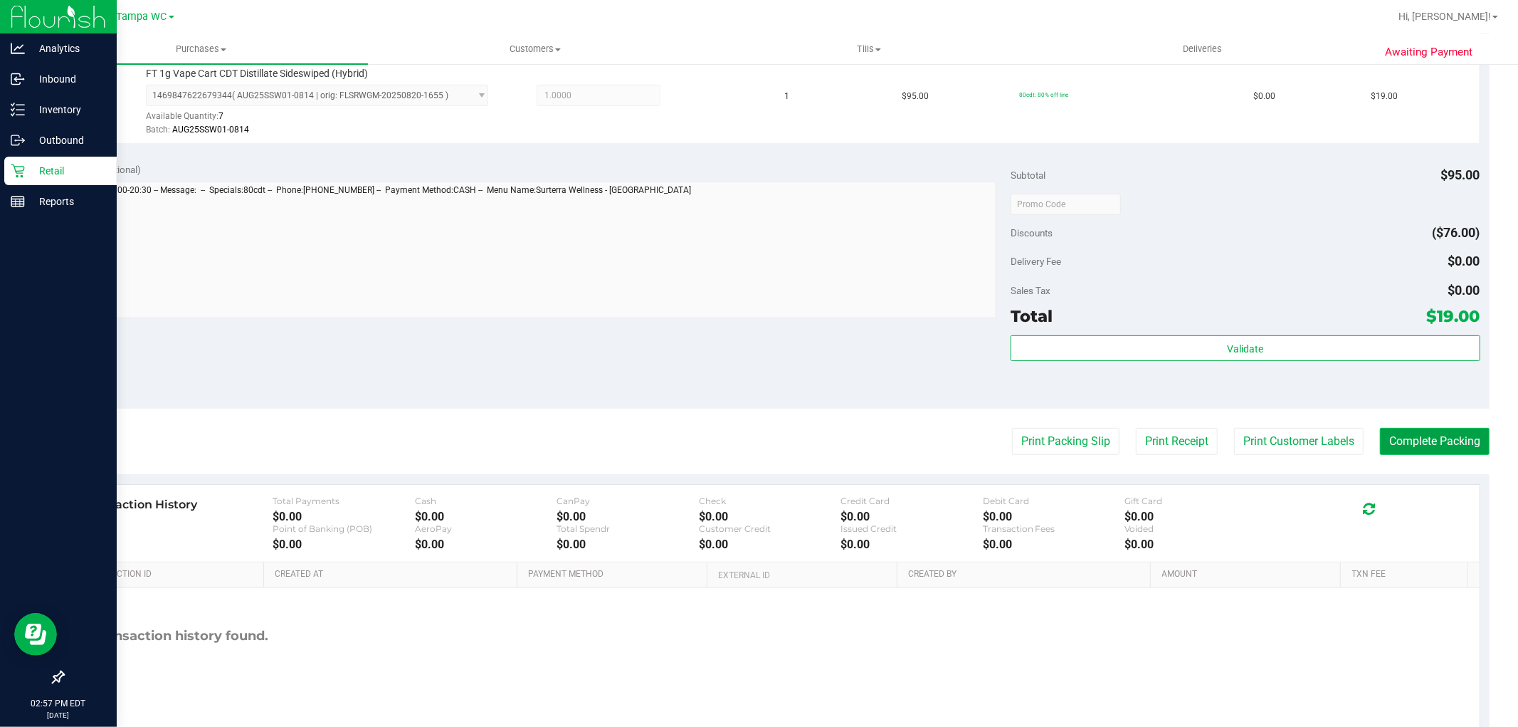
click at [1452, 443] on button "Complete Packing" at bounding box center [1435, 441] width 110 height 27
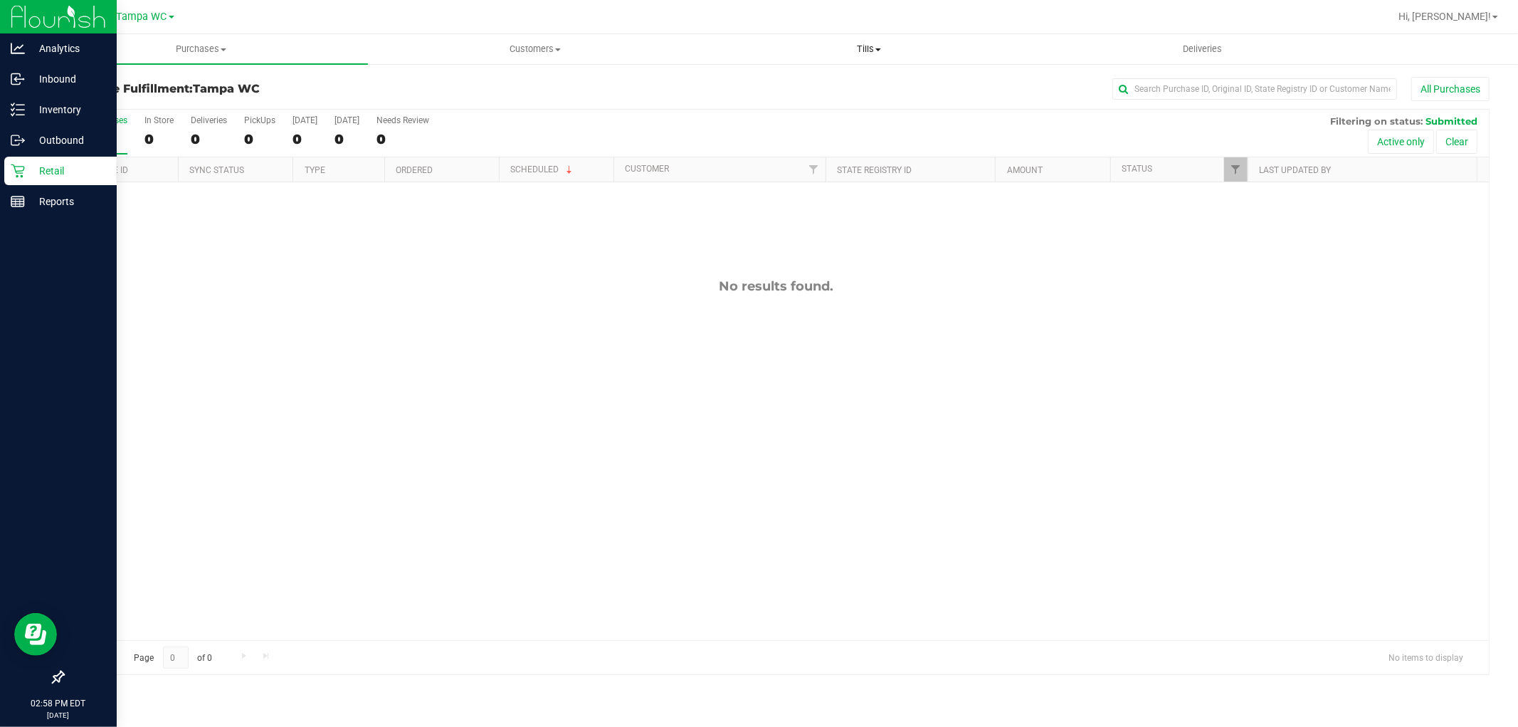
click at [847, 55] on span "Tills" at bounding box center [869, 49] width 332 height 13
drag, startPoint x: 589, startPoint y: 57, endPoint x: 577, endPoint y: 56, distance: 11.5
click at [588, 56] on uib-tab-heading "Customers All customers Add a new customer All physicians" at bounding box center [535, 49] width 332 height 28
click at [439, 88] on span "All customers" at bounding box center [419, 86] width 103 height 12
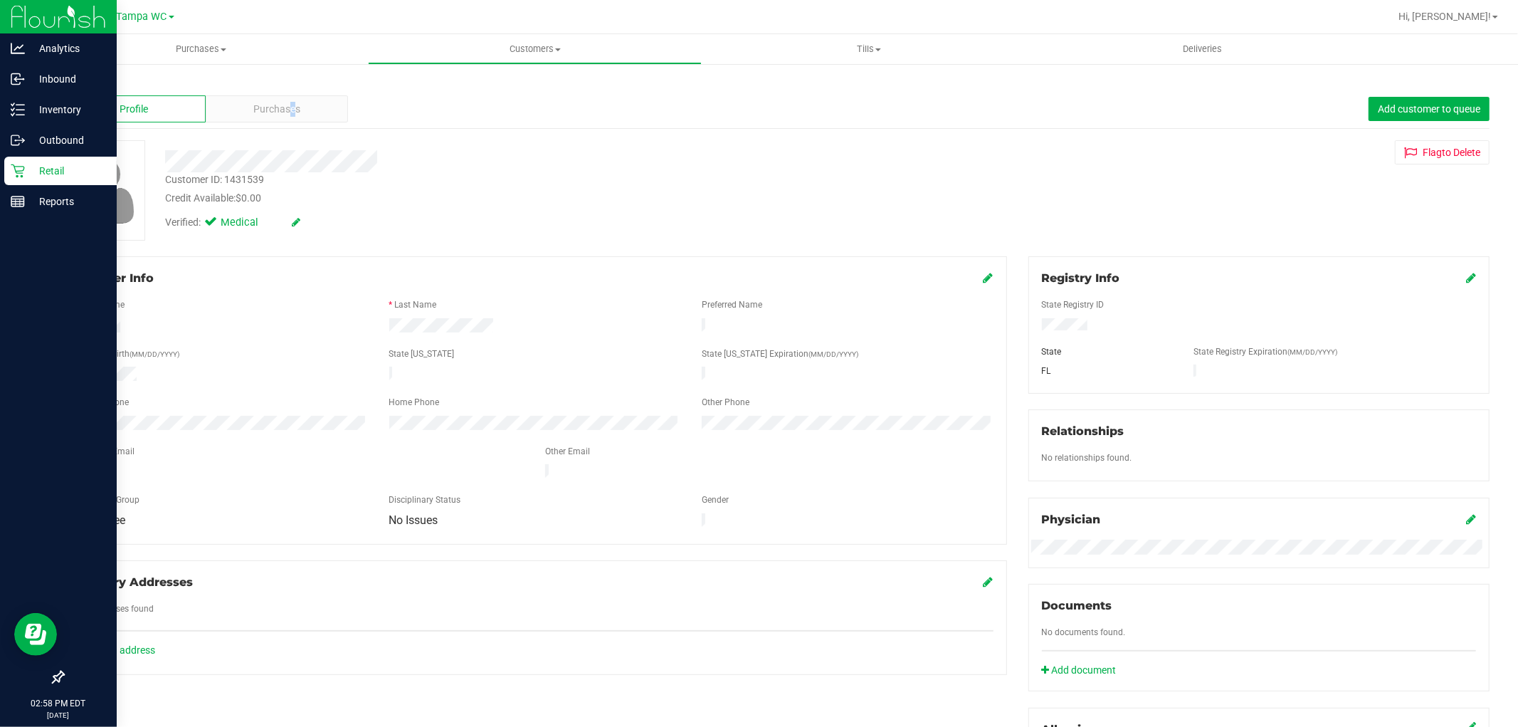
click at [292, 93] on div "Profile Purchases Add customer to queue" at bounding box center [776, 109] width 1427 height 39
click at [289, 95] on div "Purchases" at bounding box center [277, 108] width 143 height 27
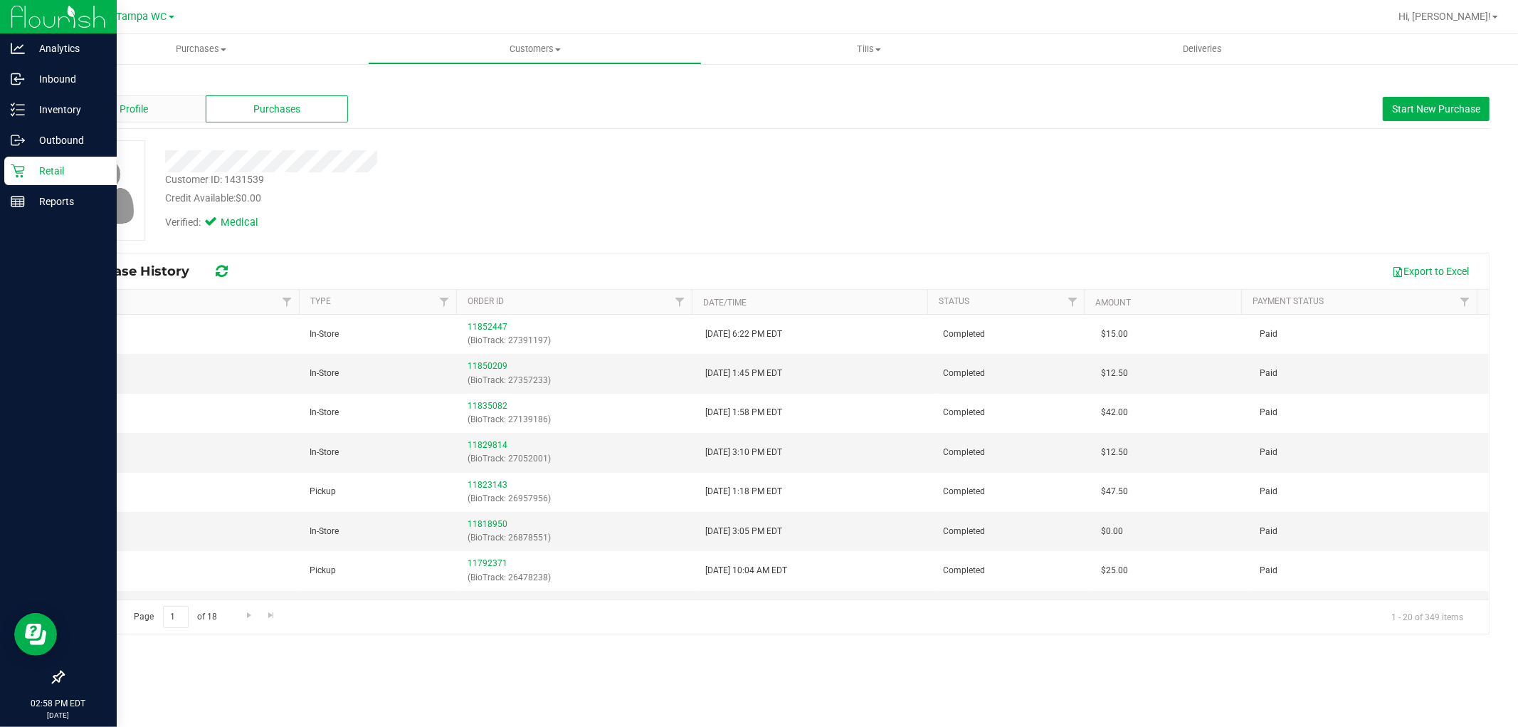
click at [164, 118] on div "Profile" at bounding box center [134, 108] width 143 height 27
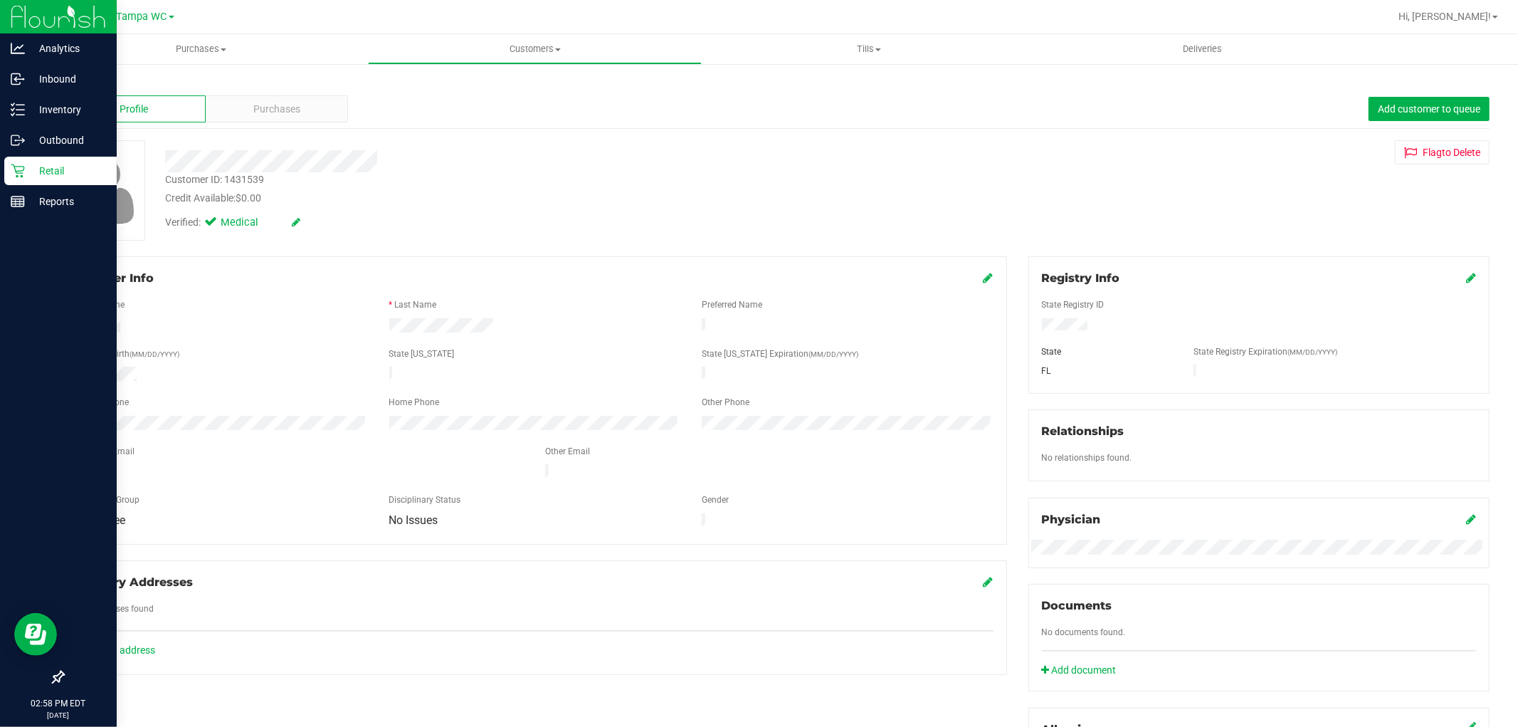
click at [25, 169] on p "Retail" at bounding box center [67, 170] width 85 height 17
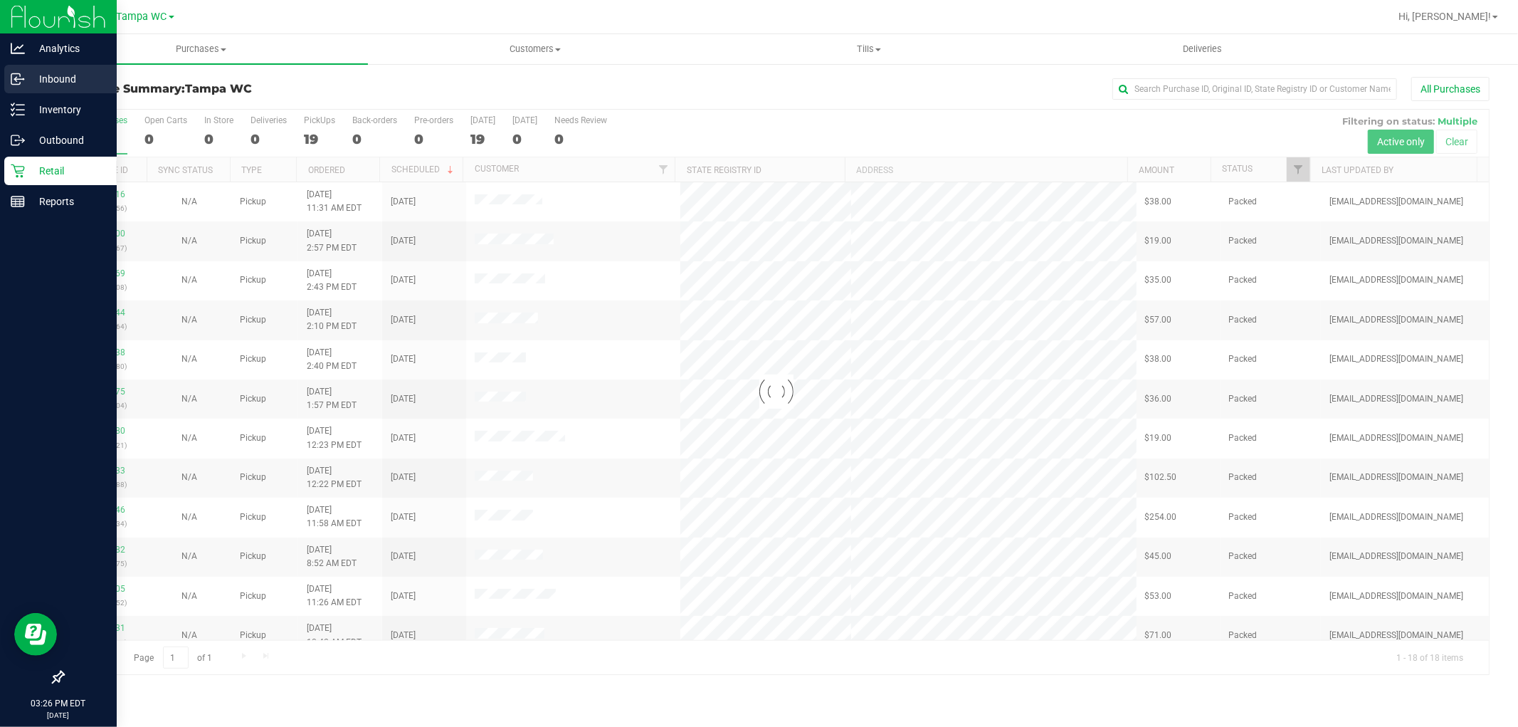
click at [4, 75] on div "Inbound" at bounding box center [60, 79] width 112 height 28
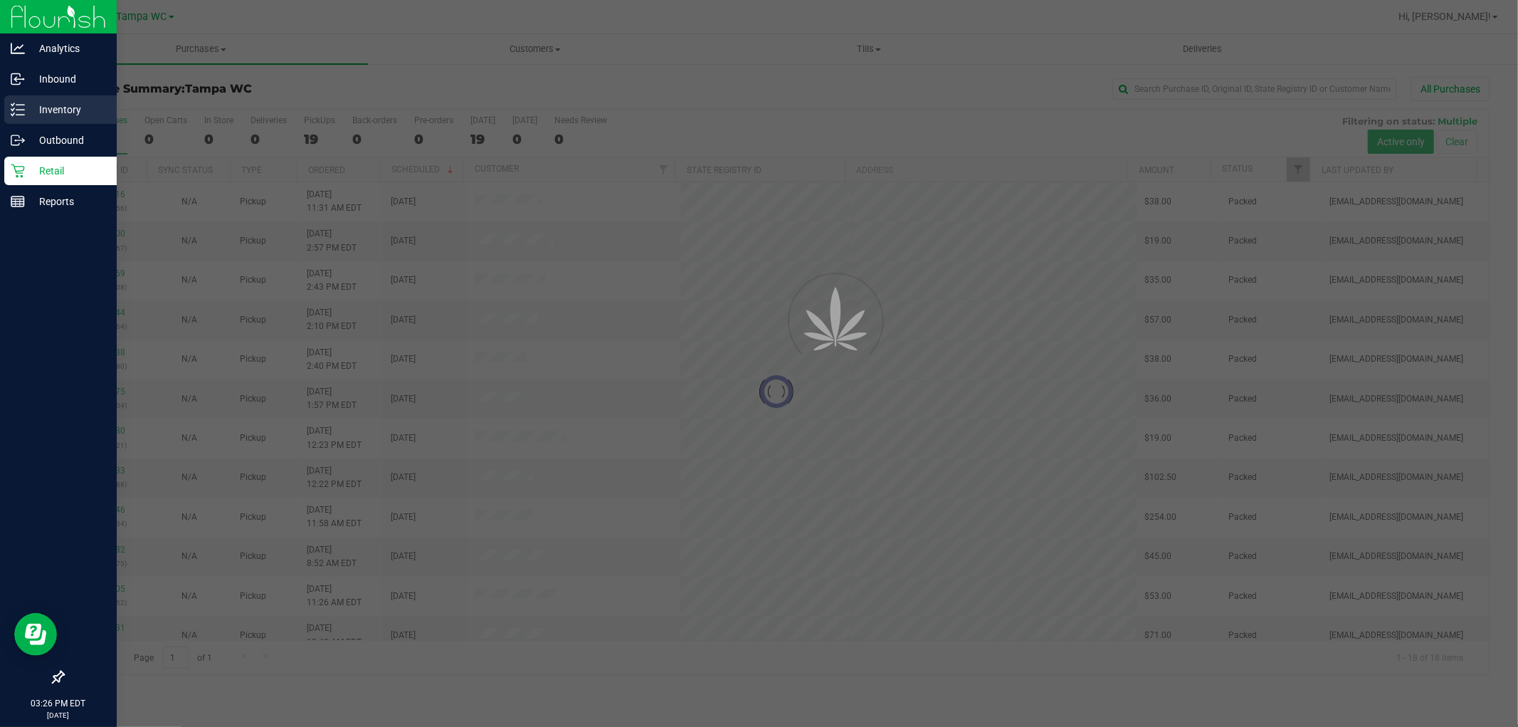
click at [33, 115] on p "Inventory" at bounding box center [67, 109] width 85 height 17
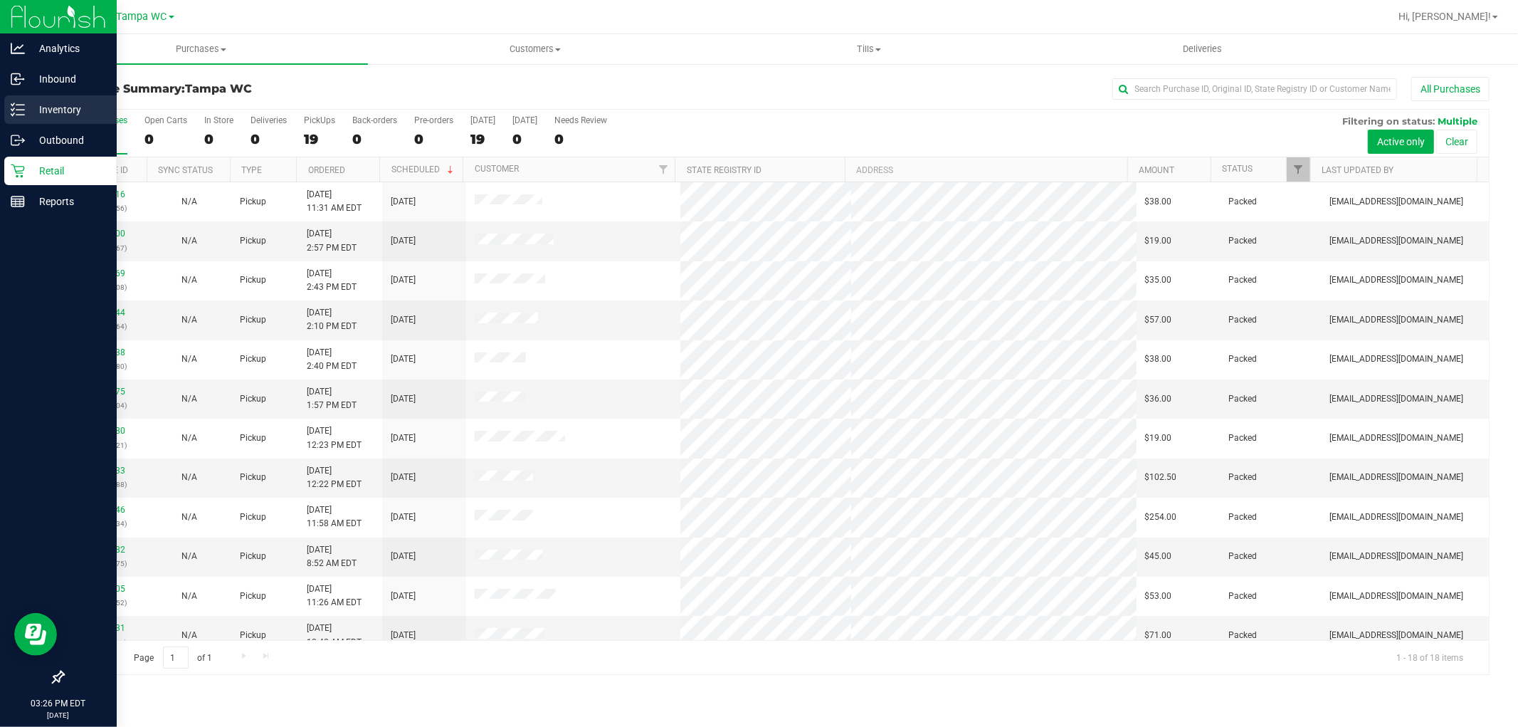
click at [78, 109] on p "Inventory" at bounding box center [67, 109] width 85 height 17
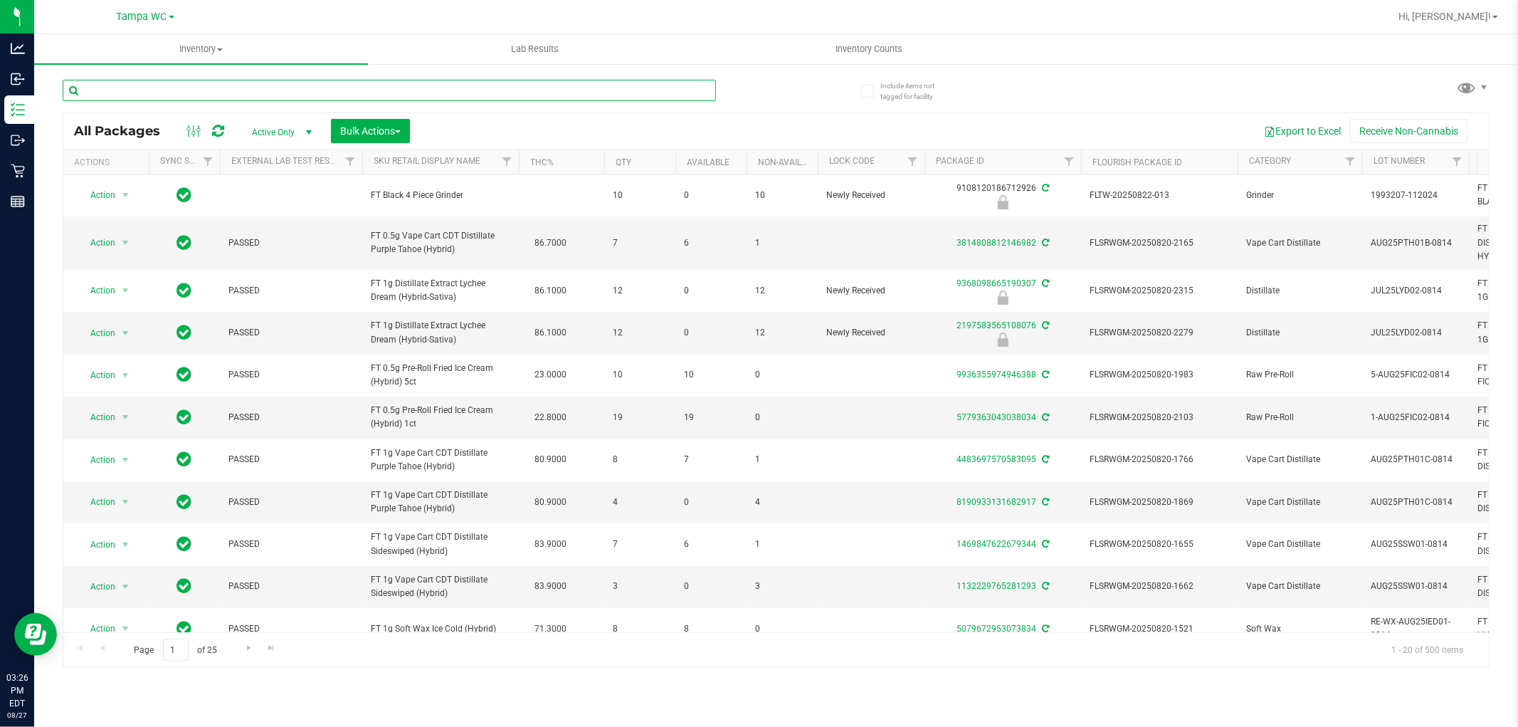
click at [459, 98] on input "text" at bounding box center [390, 90] width 654 height 21
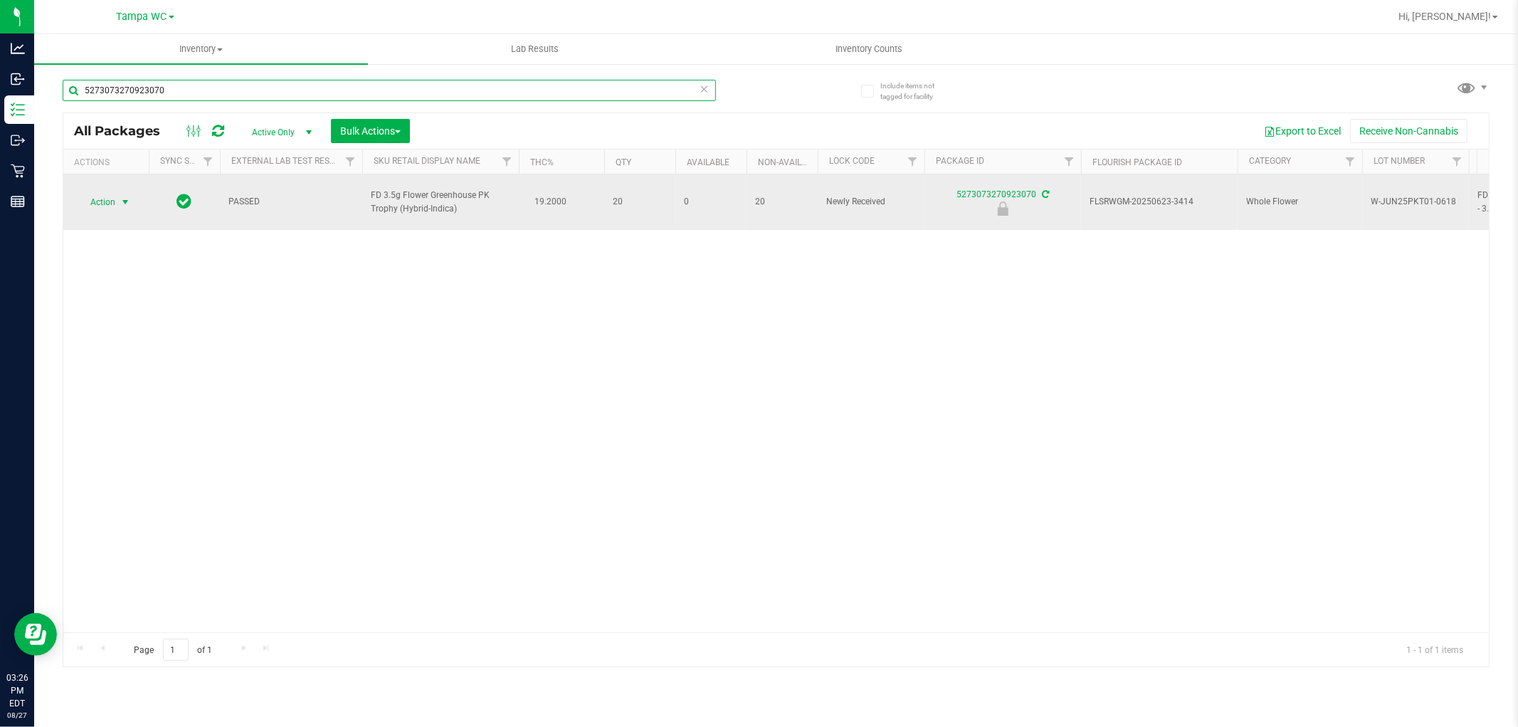
type input "5273073270923070"
click at [112, 192] on span "Action" at bounding box center [97, 202] width 38 height 20
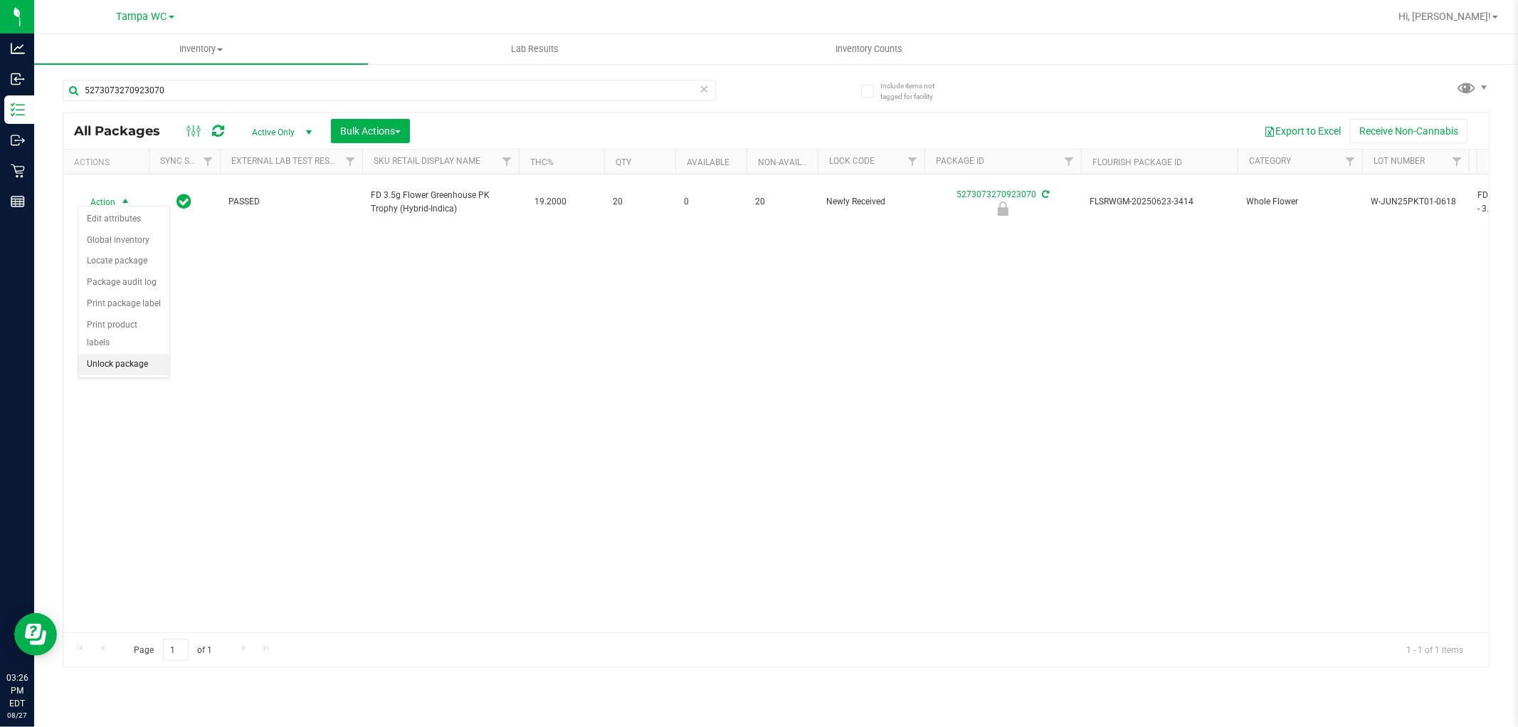
click at [100, 366] on li "Unlock package" at bounding box center [123, 364] width 91 height 21
click at [703, 89] on icon at bounding box center [705, 88] width 10 height 17
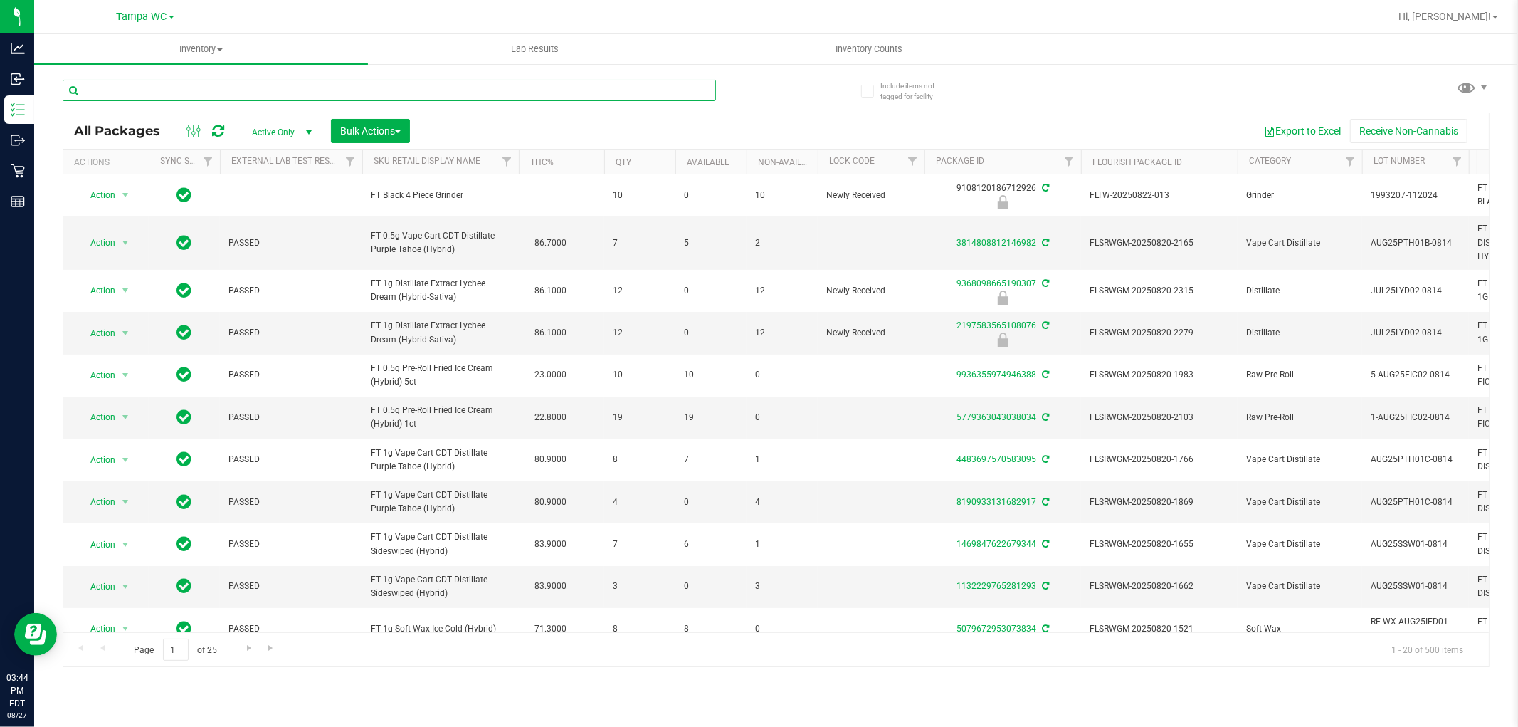
click at [675, 88] on input "text" at bounding box center [390, 90] width 654 height 21
type input "pkt"
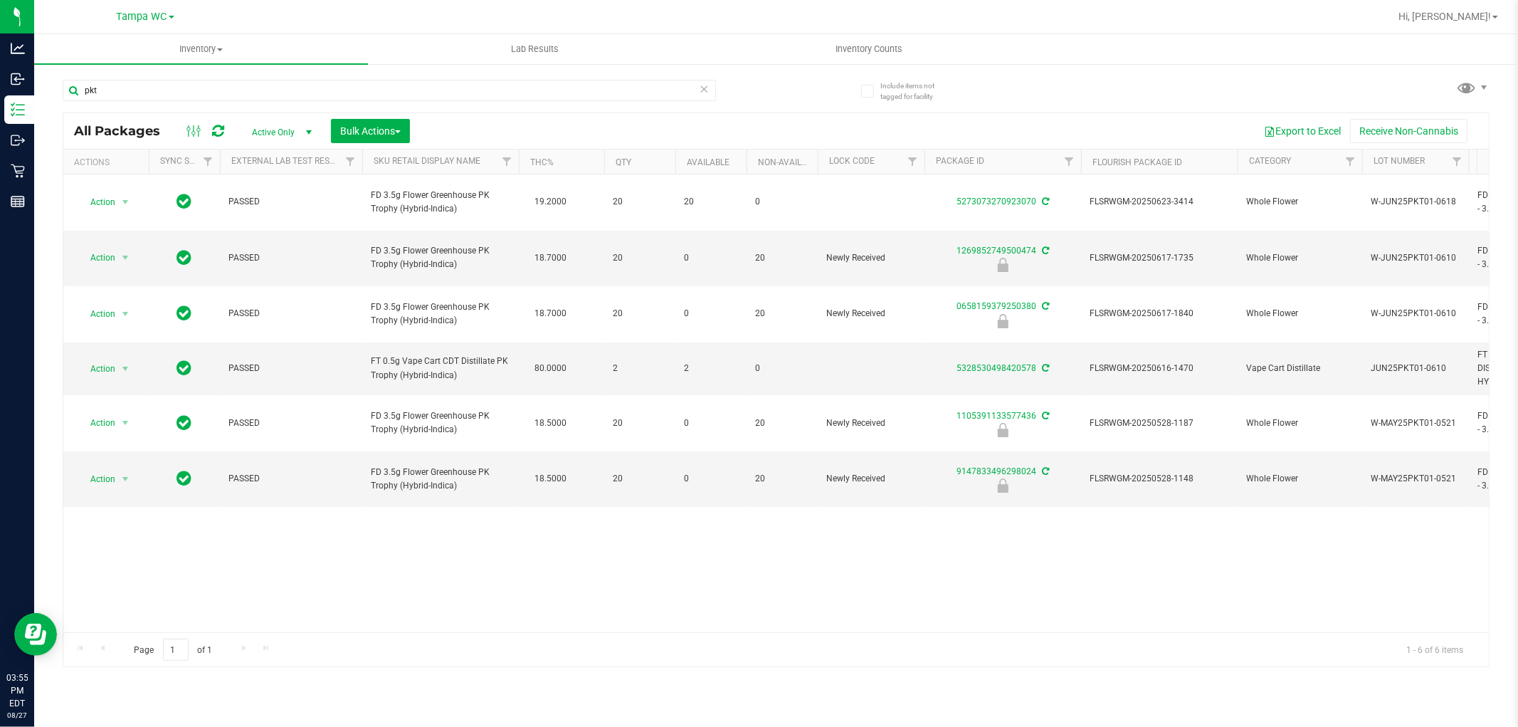
click at [705, 88] on icon at bounding box center [705, 88] width 10 height 17
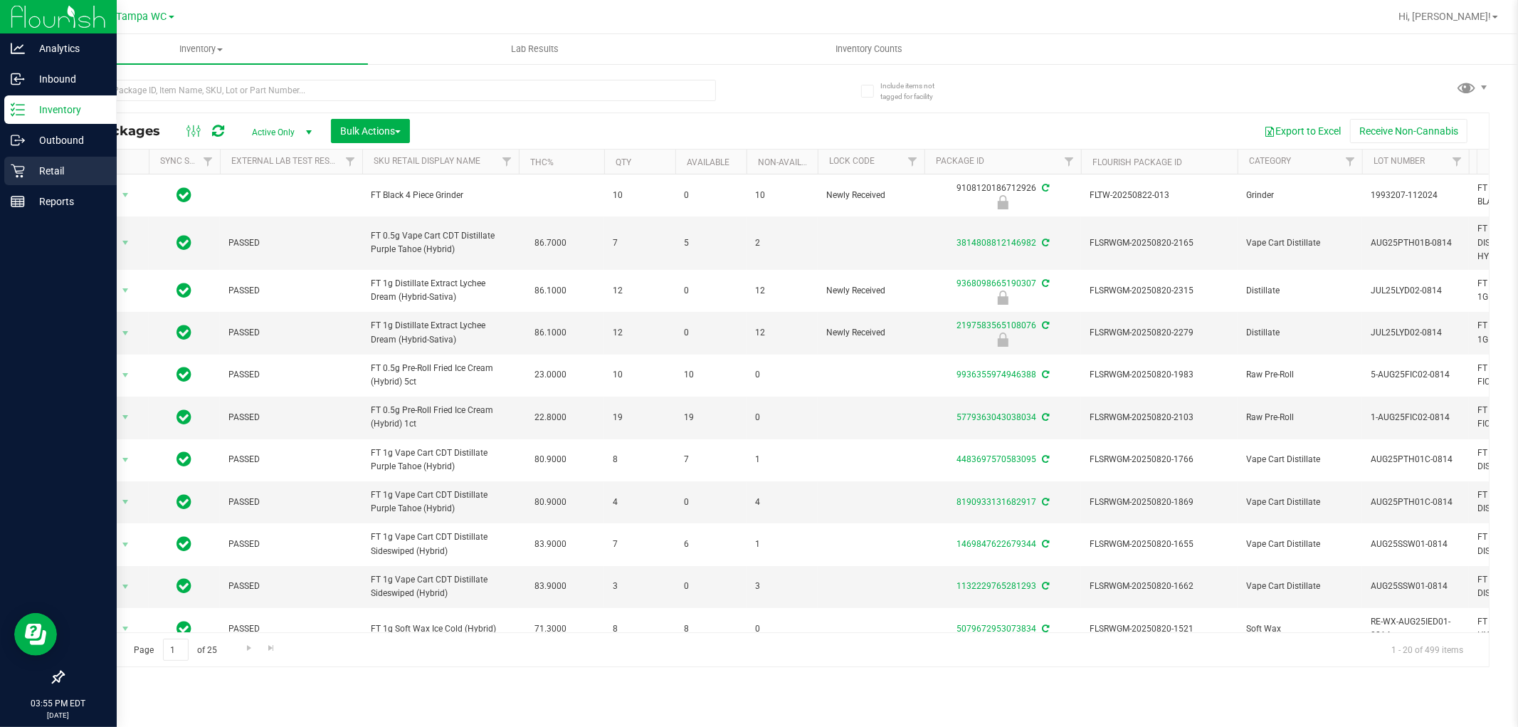
click at [33, 164] on p "Retail" at bounding box center [67, 170] width 85 height 17
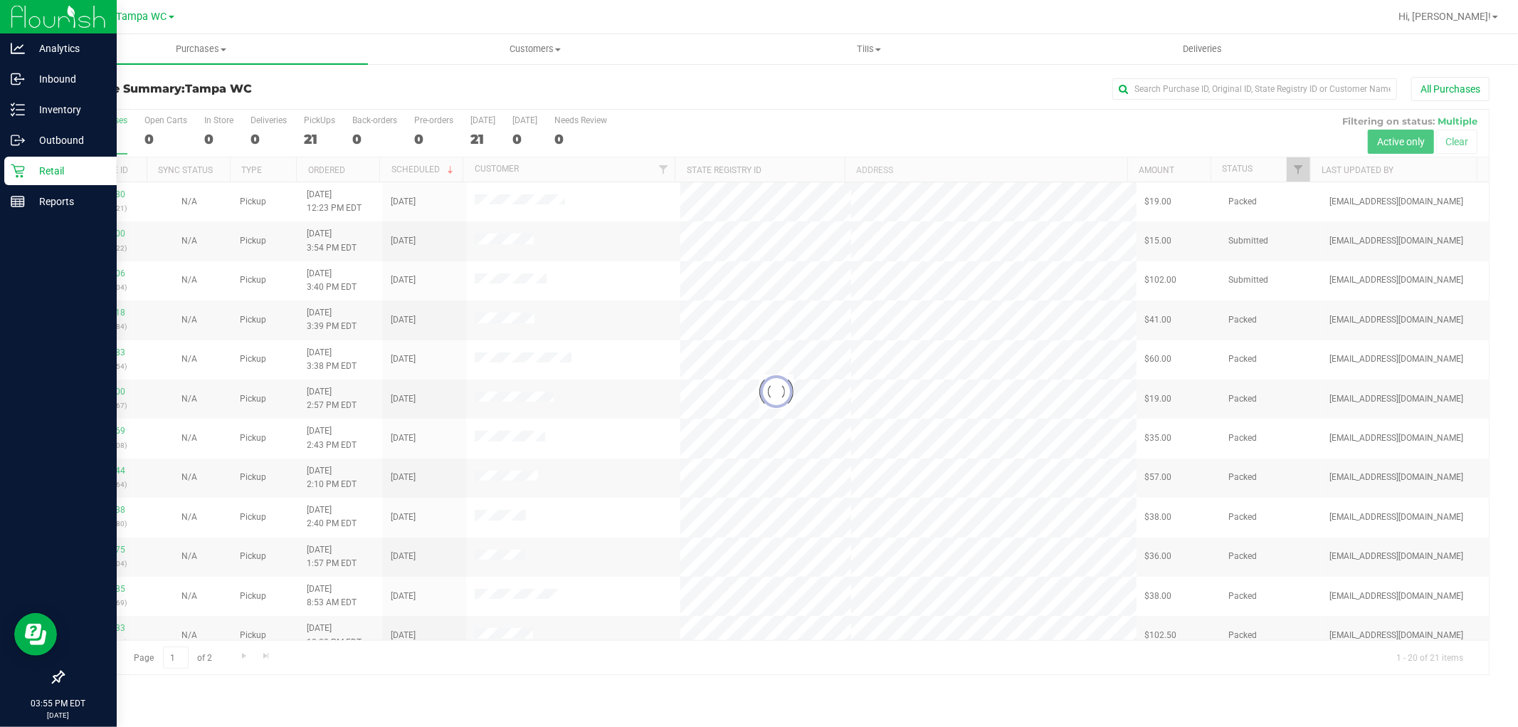
click at [1301, 169] on div at bounding box center [776, 392] width 1426 height 565
click at [1296, 165] on span "Filter" at bounding box center [1299, 169] width 11 height 11
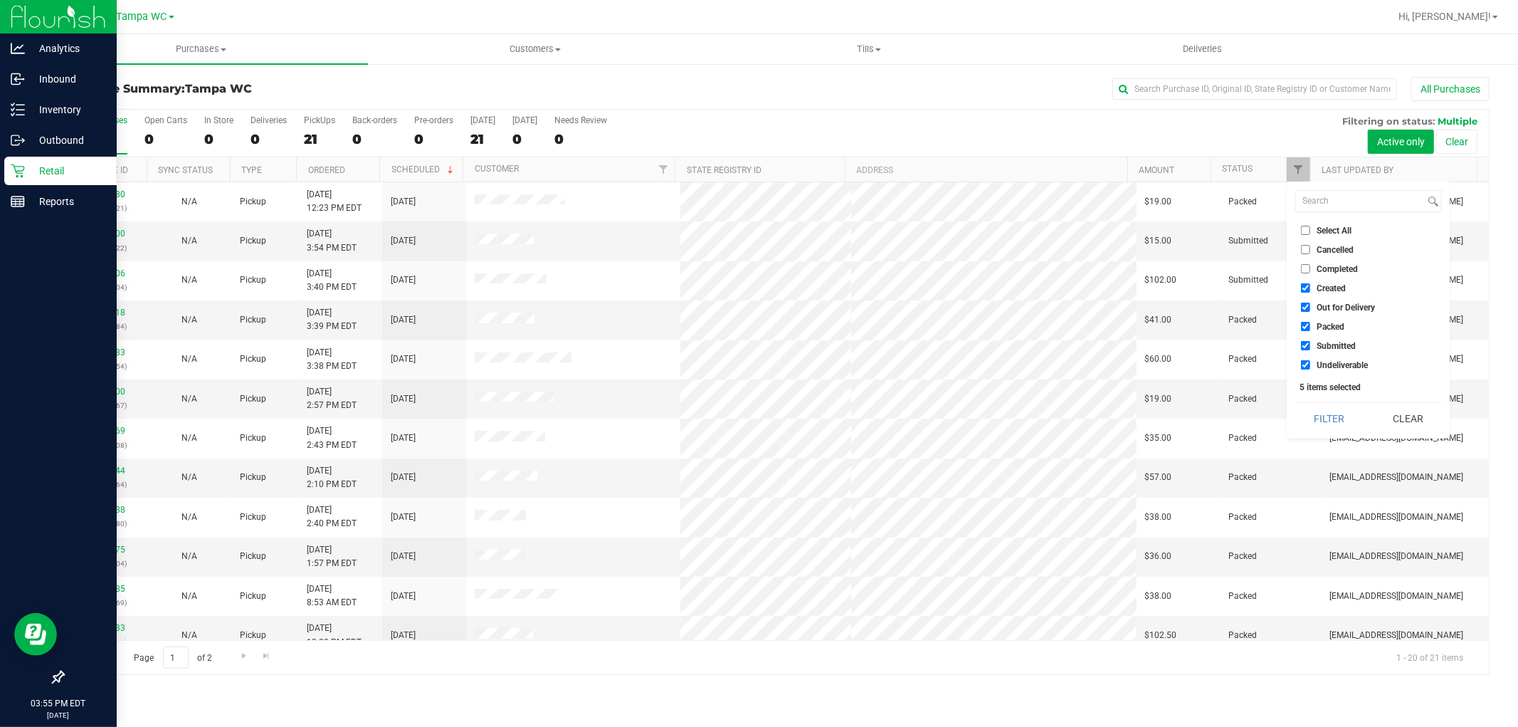
click at [1306, 326] on input "Packed" at bounding box center [1305, 326] width 9 height 9
checkbox input "false"
click at [1306, 306] on input "Out for Delivery" at bounding box center [1305, 307] width 9 height 9
checkbox input "false"
click at [1306, 290] on input "Created" at bounding box center [1305, 287] width 9 height 9
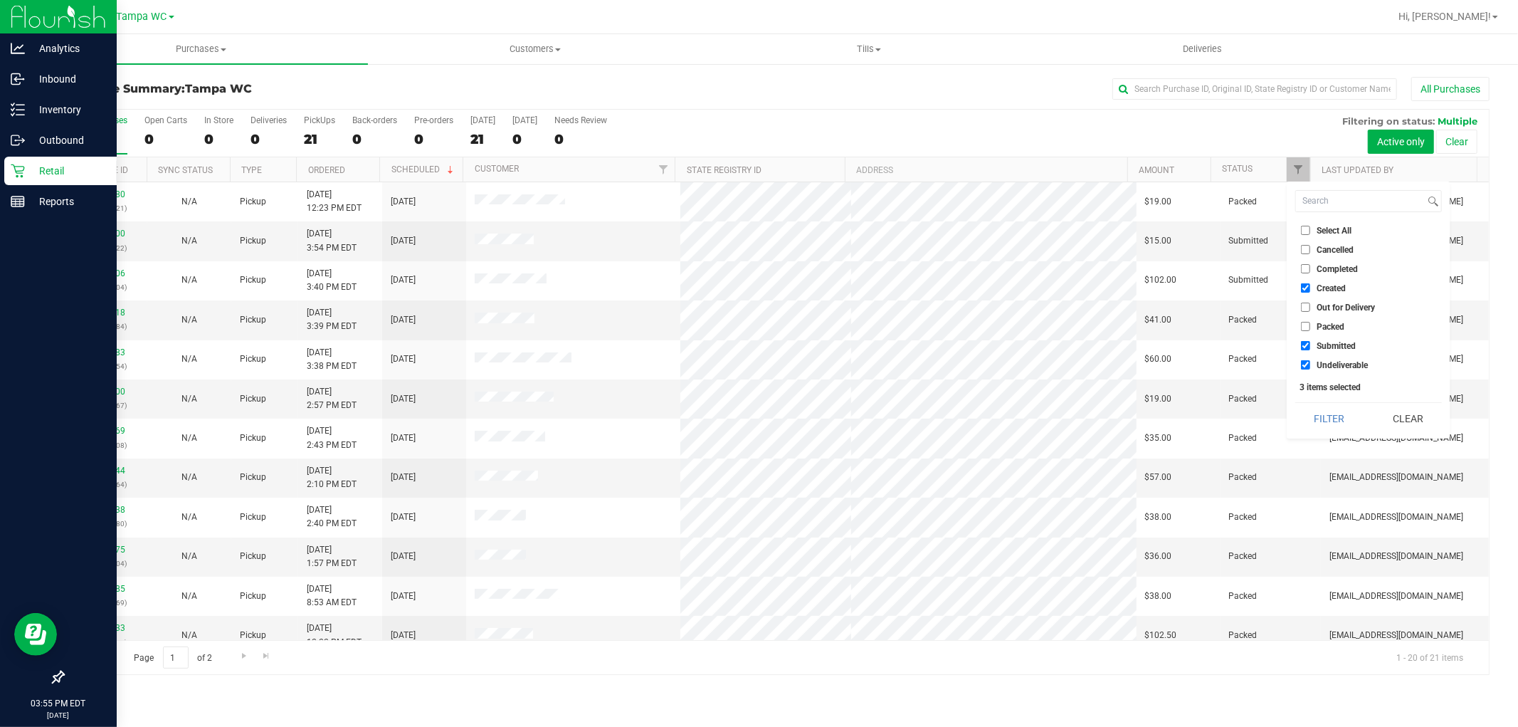
checkbox input "false"
click at [1301, 370] on li "Undeliverable" at bounding box center [1369, 364] width 147 height 15
click at [1306, 366] on input "Undeliverable" at bounding box center [1305, 364] width 9 height 9
checkbox input "false"
click at [1319, 421] on button "Filter" at bounding box center [1330, 418] width 68 height 31
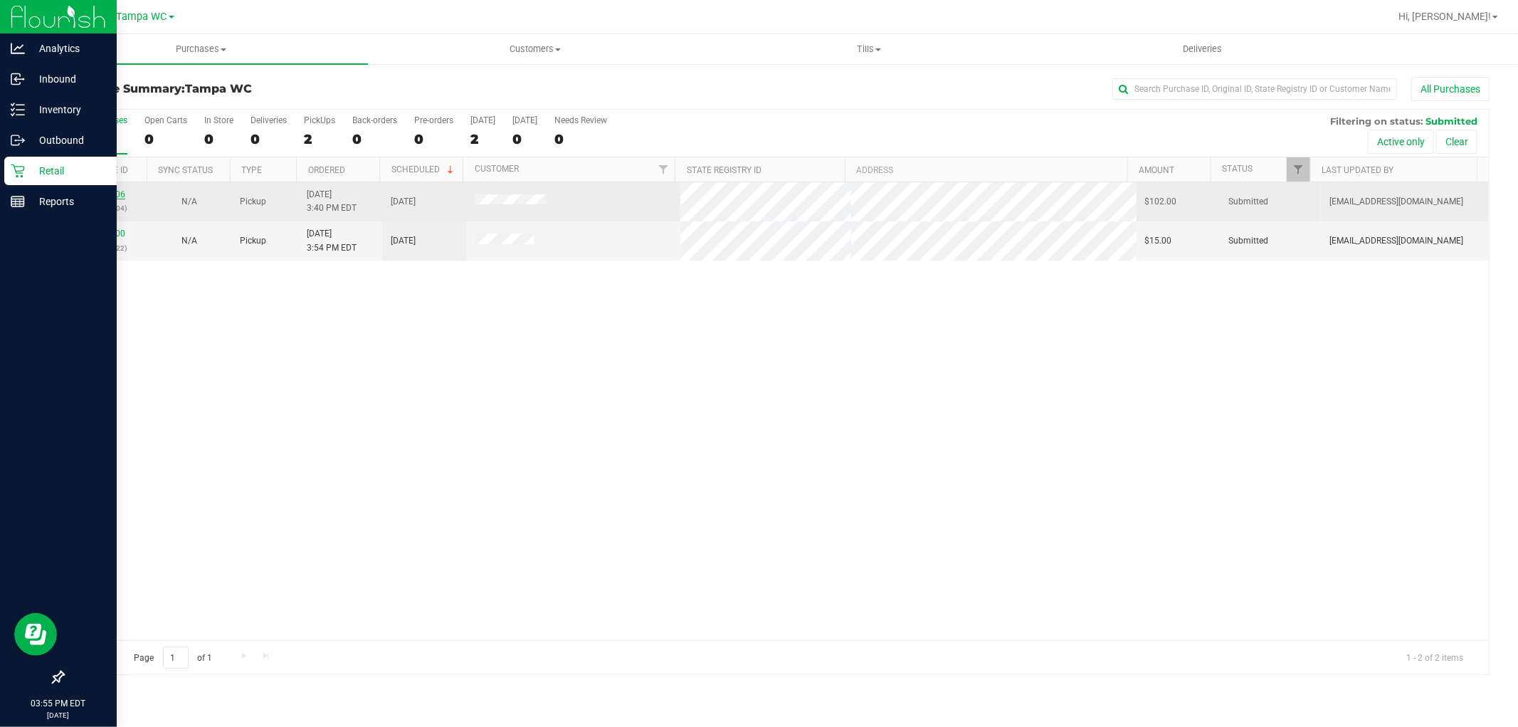
click at [112, 195] on link "11857506" at bounding box center [105, 194] width 40 height 10
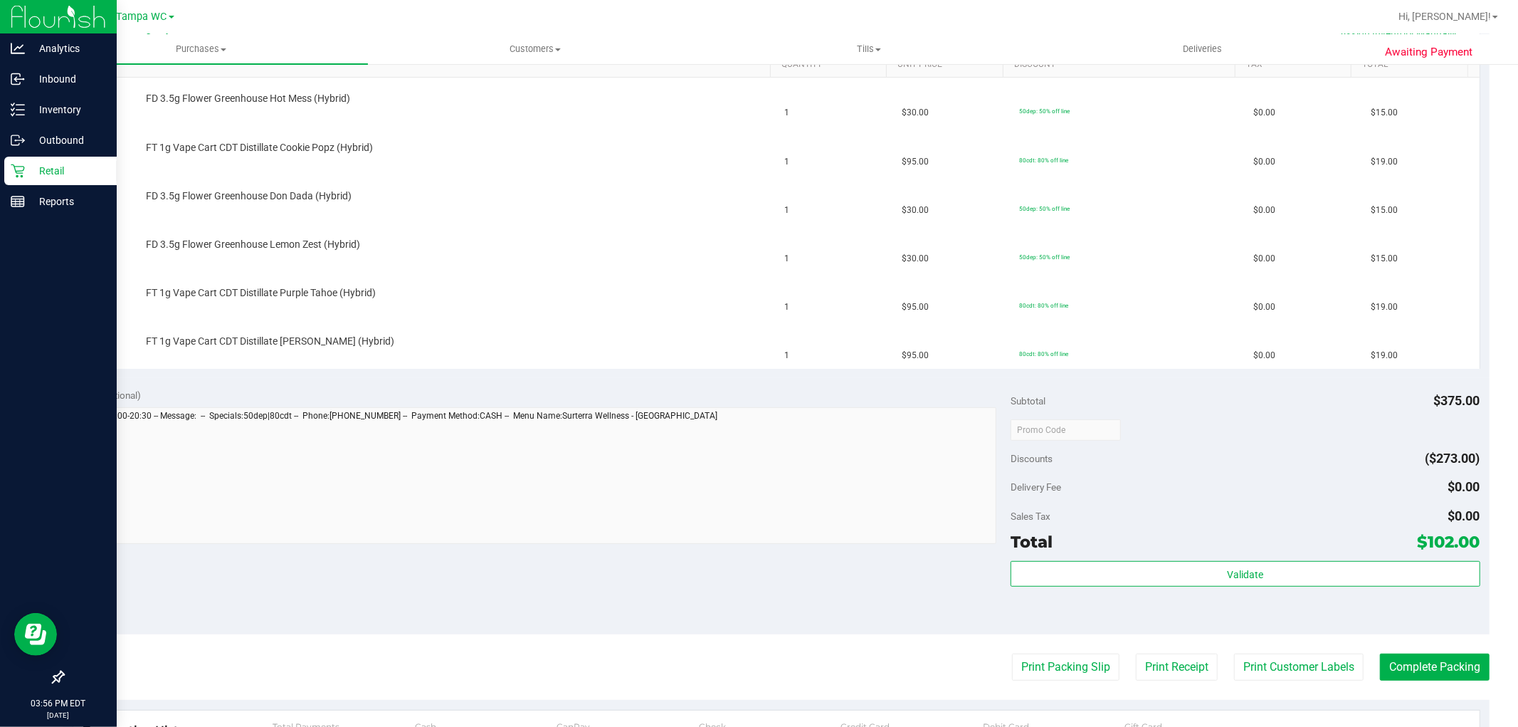
scroll to position [474, 0]
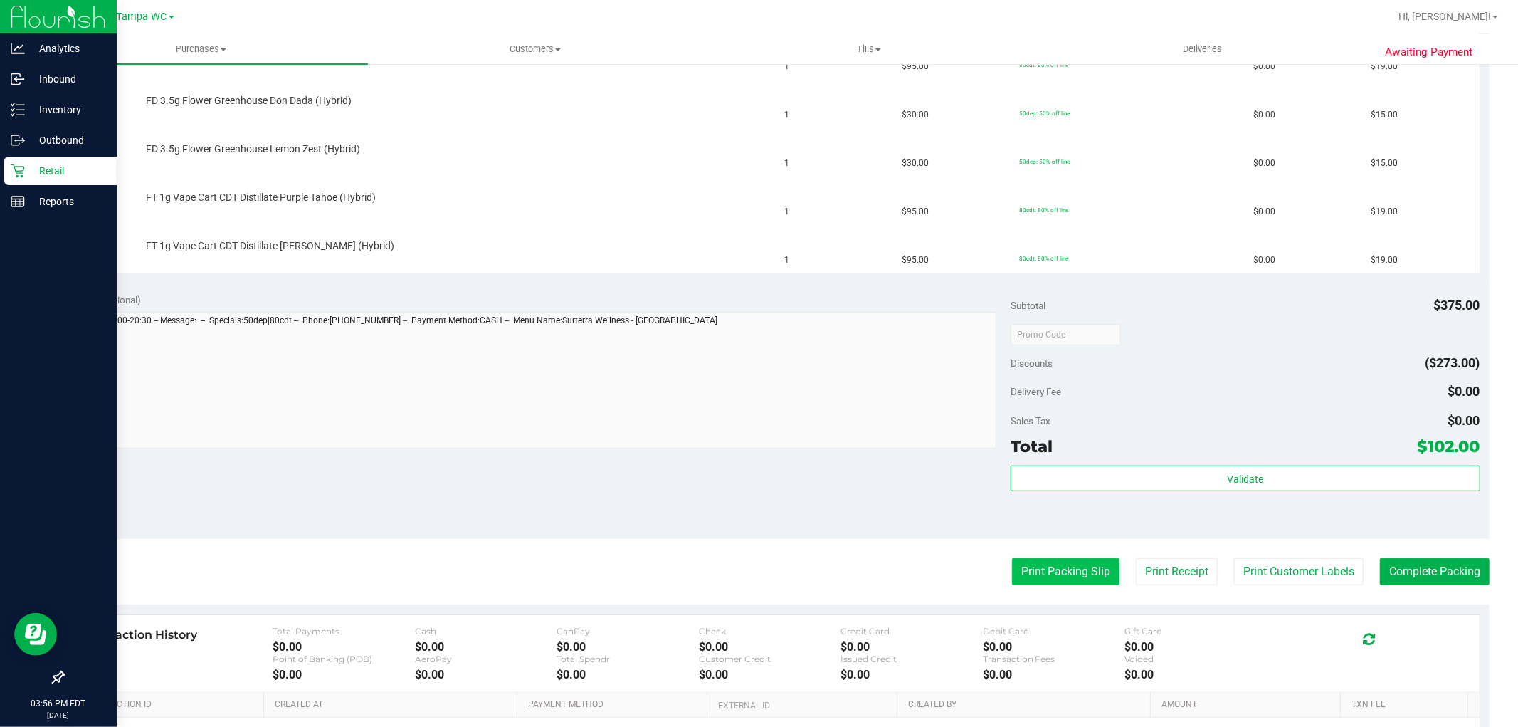
click at [1048, 575] on button "Print Packing Slip" at bounding box center [1065, 571] width 107 height 27
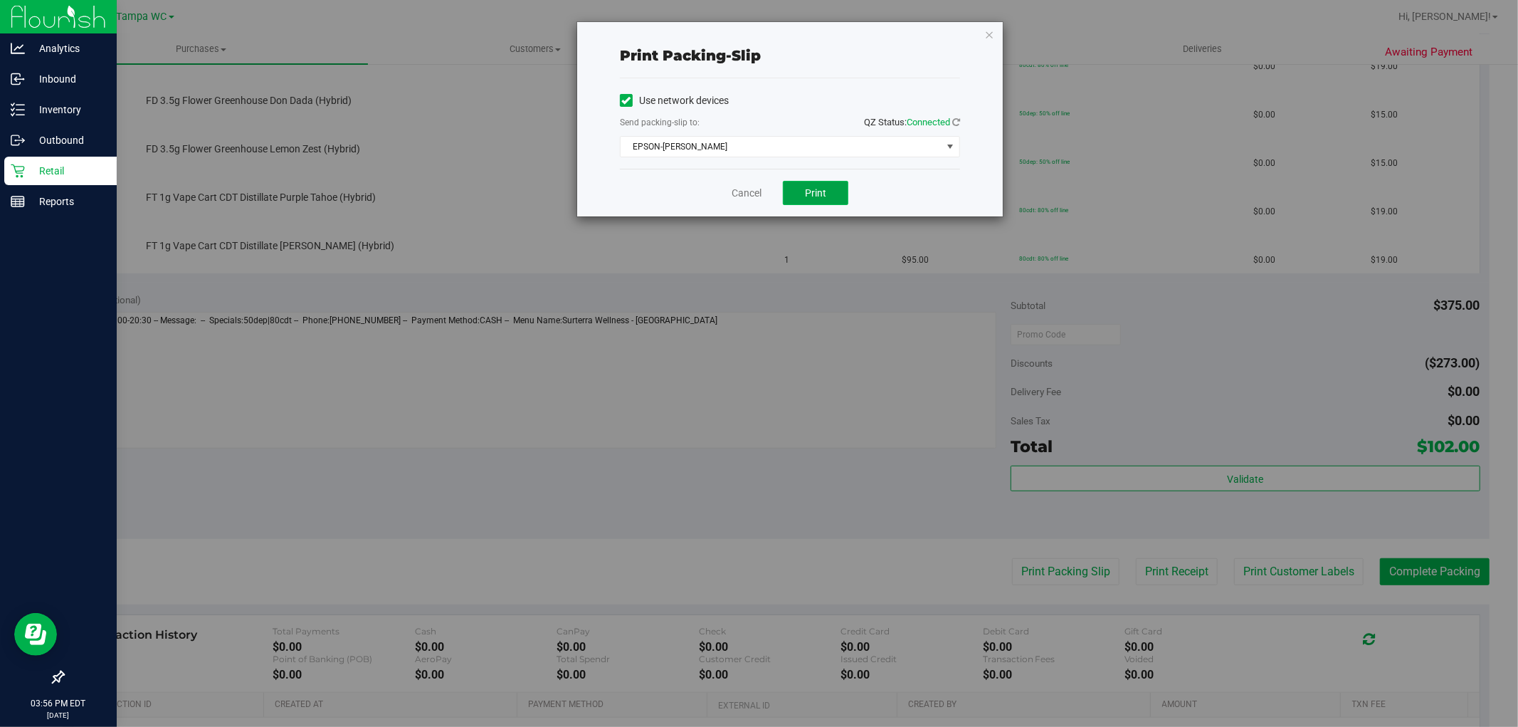
click at [813, 189] on span "Print" at bounding box center [815, 192] width 21 height 11
drag, startPoint x: 755, startPoint y: 191, endPoint x: 765, endPoint y: 218, distance: 29.1
click at [755, 190] on link "Cancel" at bounding box center [747, 193] width 30 height 15
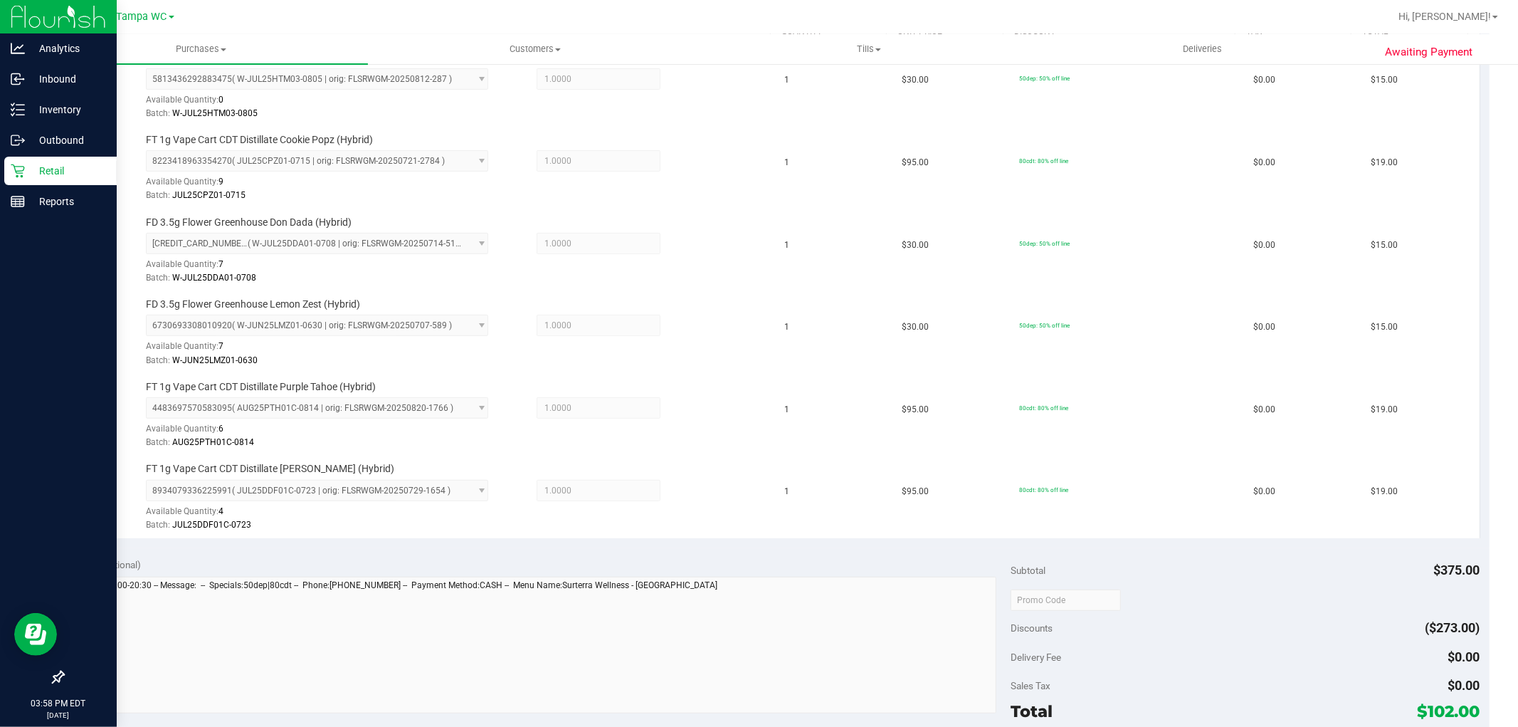
scroll to position [632, 0]
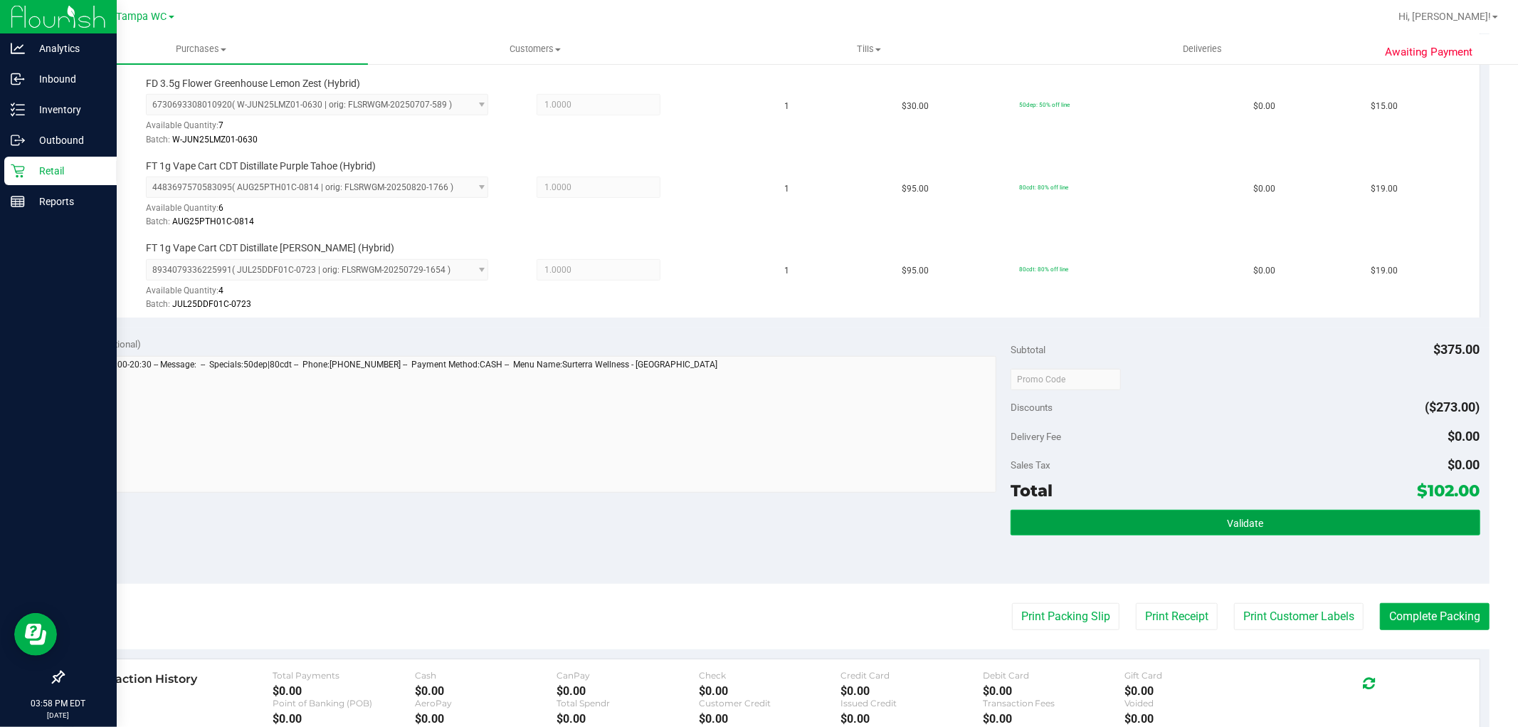
click at [1182, 528] on button "Validate" at bounding box center [1245, 523] width 469 height 26
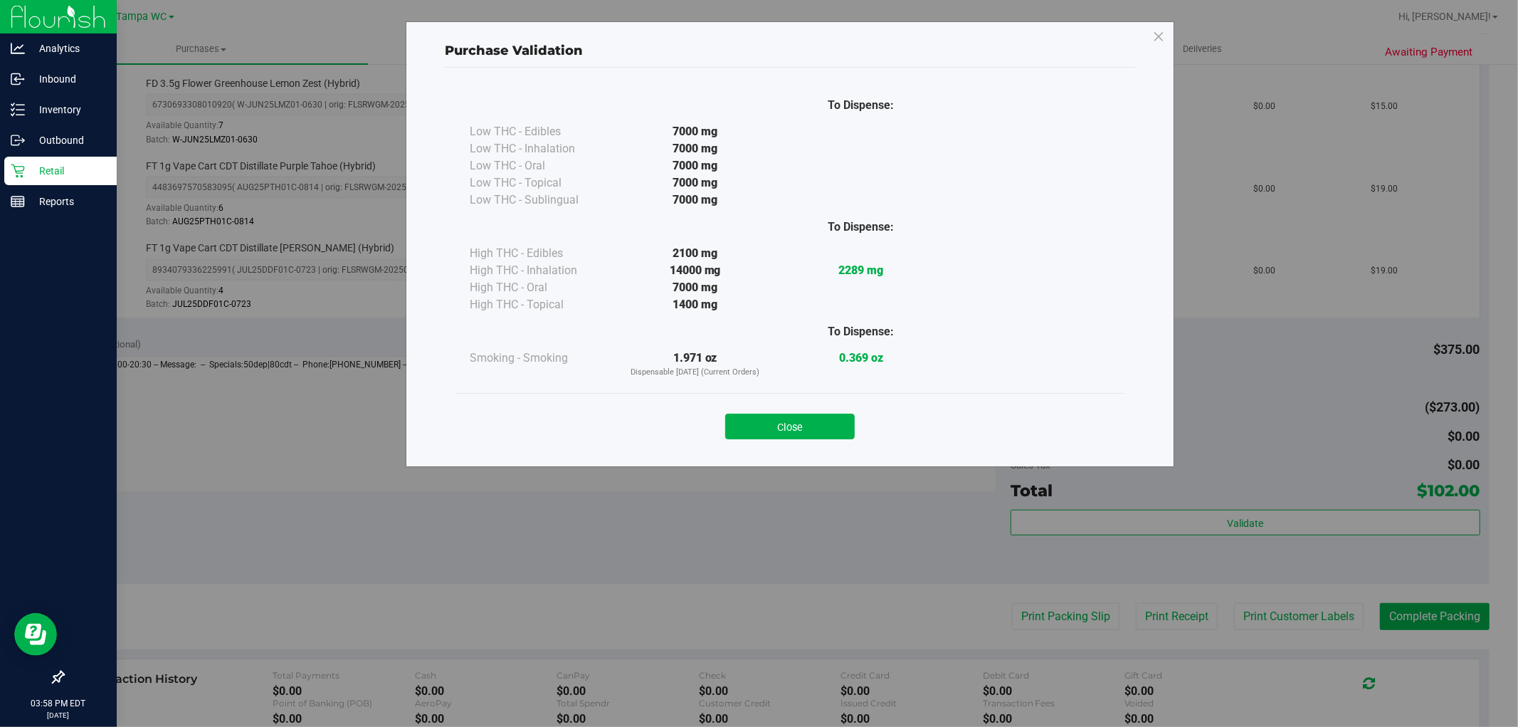
click at [809, 437] on button "Close" at bounding box center [790, 427] width 130 height 26
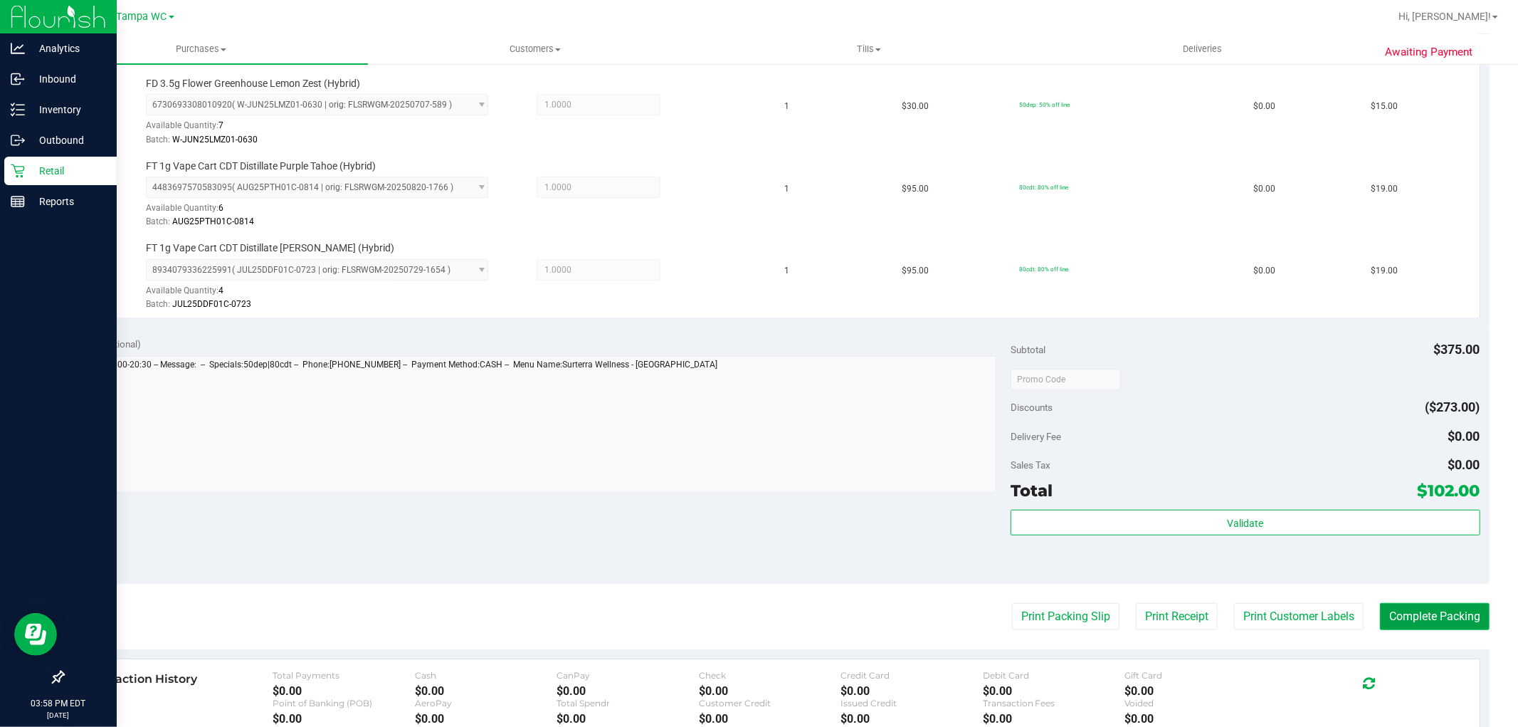
click at [1457, 629] on button "Complete Packing" at bounding box center [1435, 616] width 110 height 27
